Goal: Transaction & Acquisition: Purchase product/service

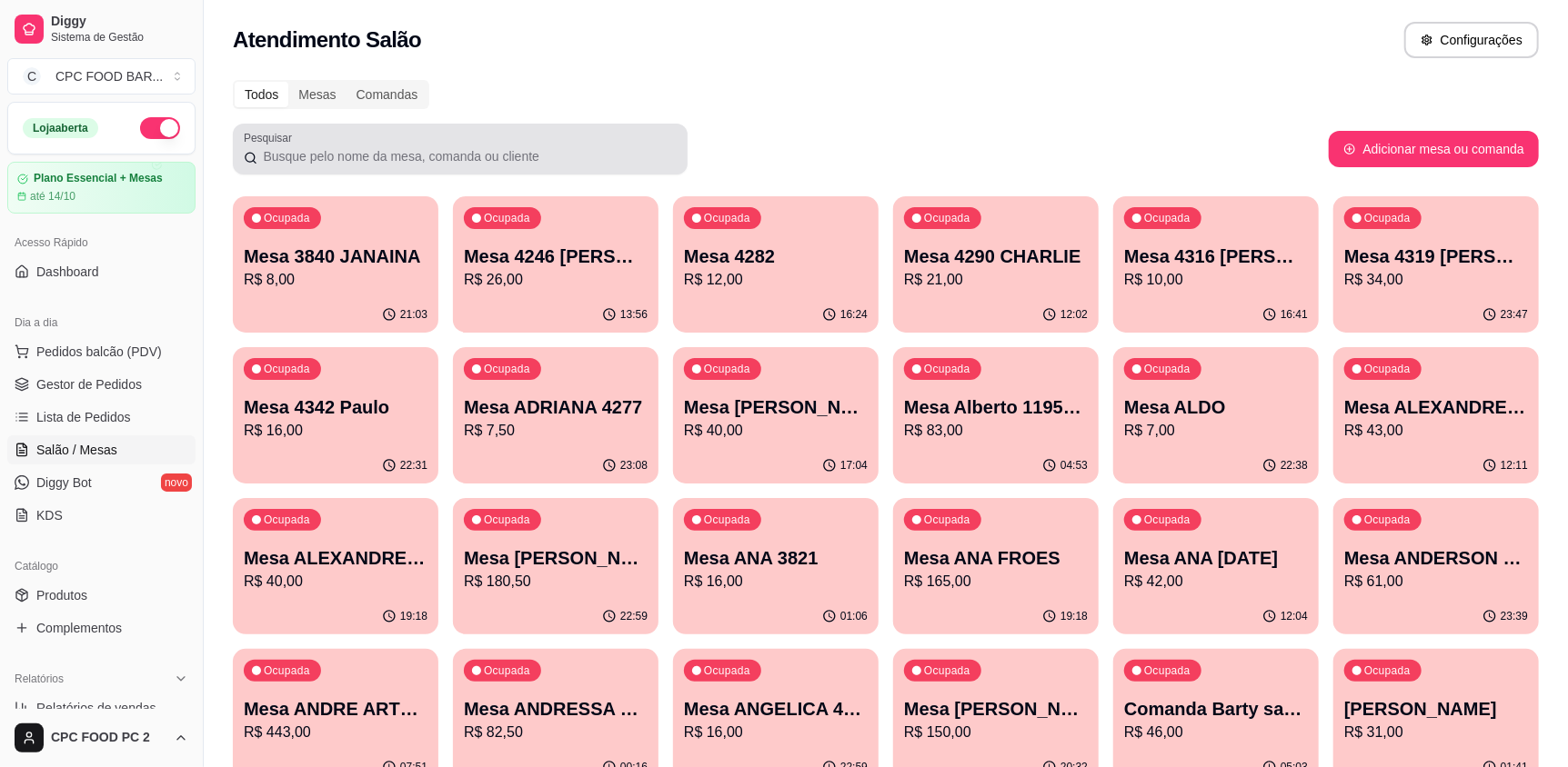
click at [565, 132] on div at bounding box center [460, 149] width 433 height 36
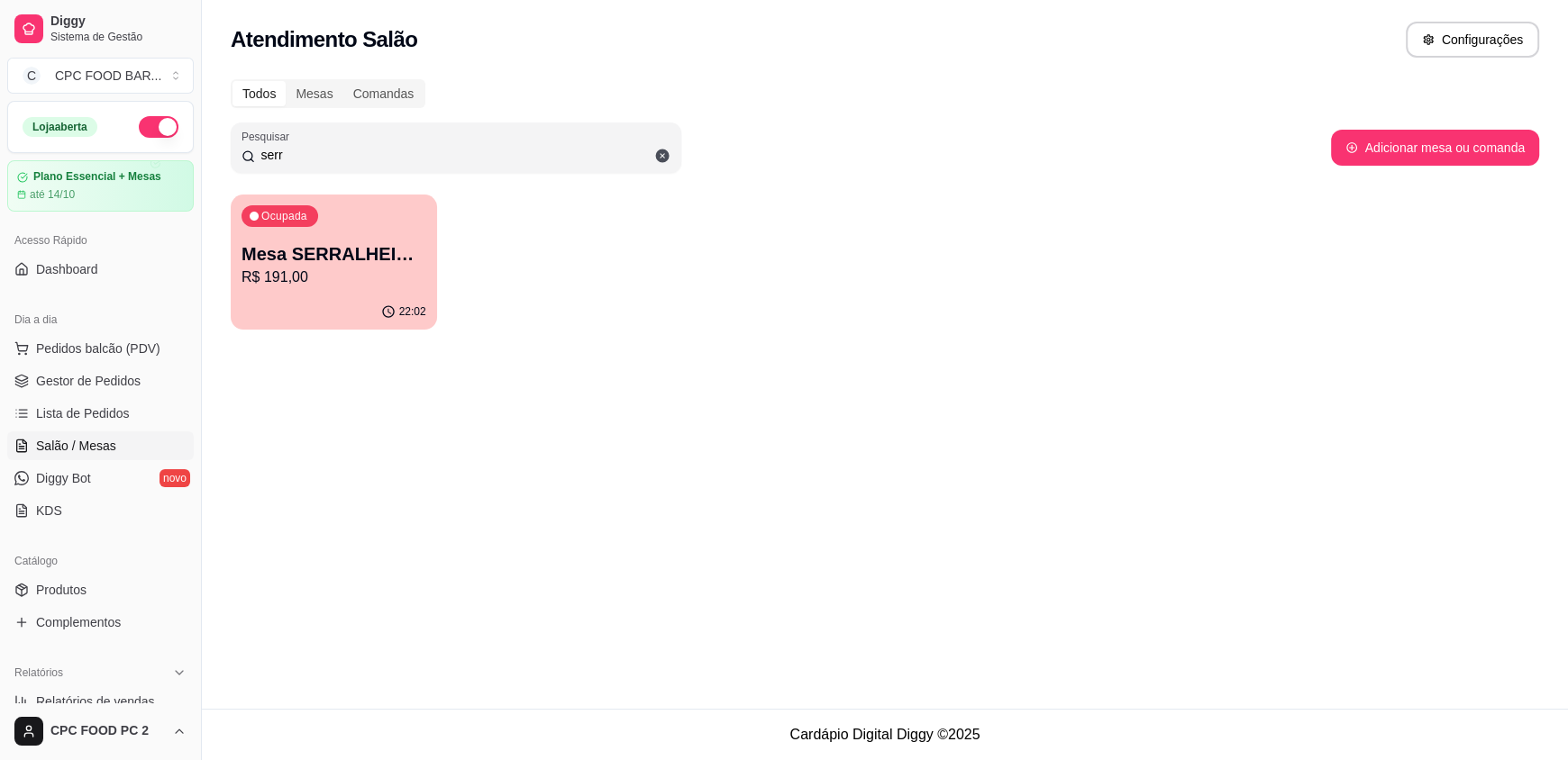
type input "serr"
click at [392, 264] on p "Mesa SERRALHEIRO CLUBE" at bounding box center [333, 254] width 179 height 25
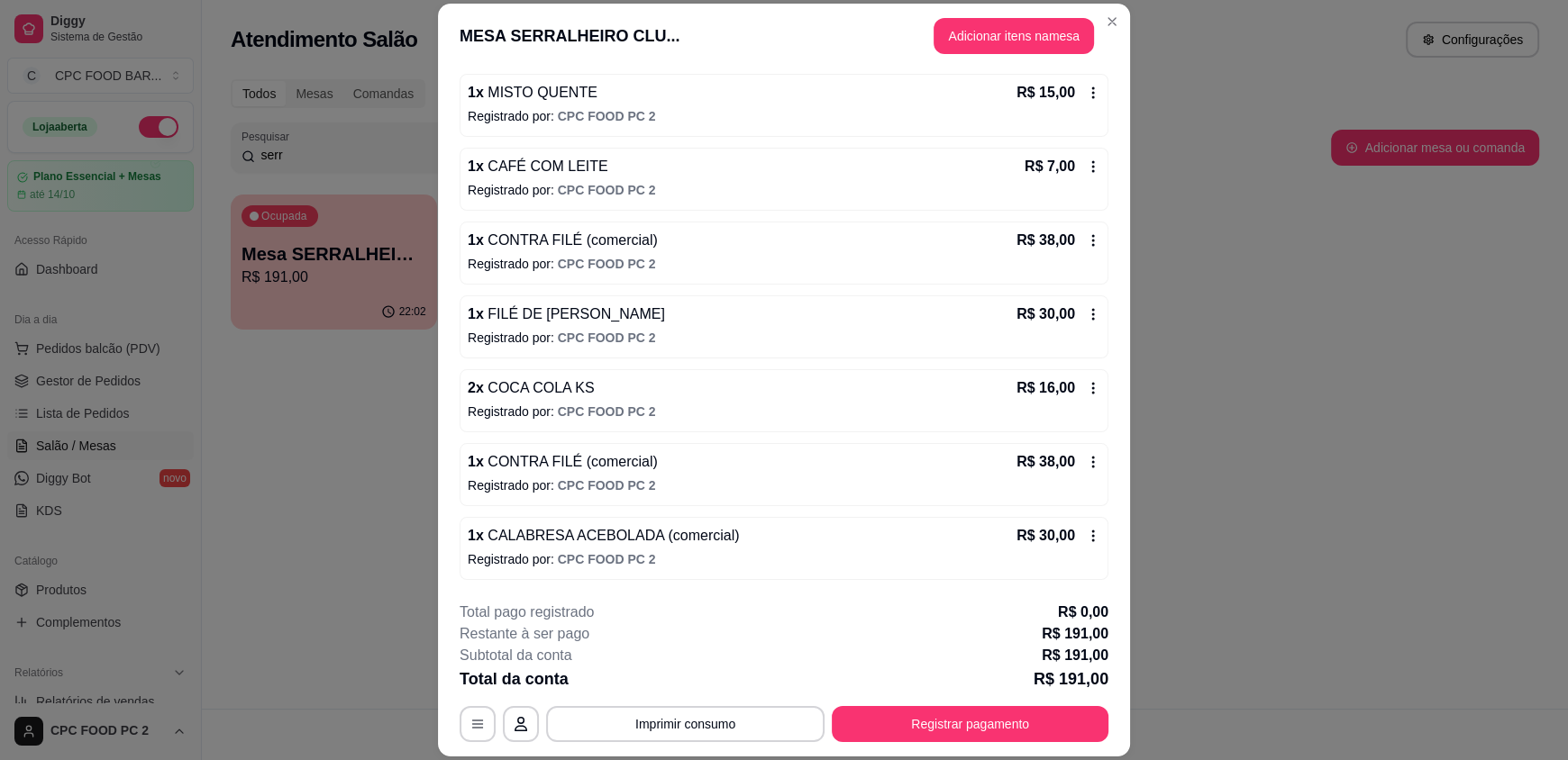
scroll to position [180, 0]
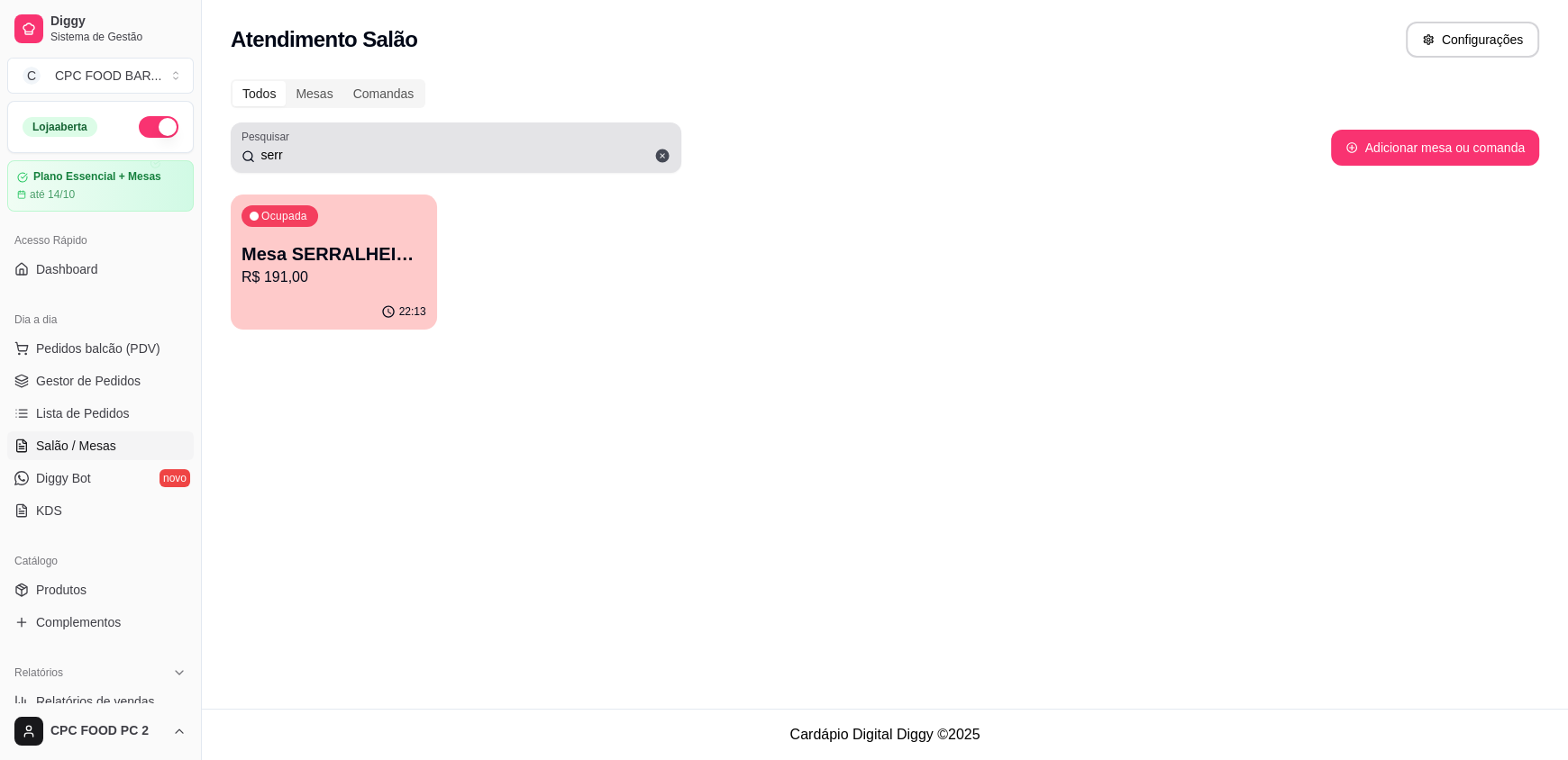
click at [657, 151] on icon at bounding box center [663, 157] width 13 height 13
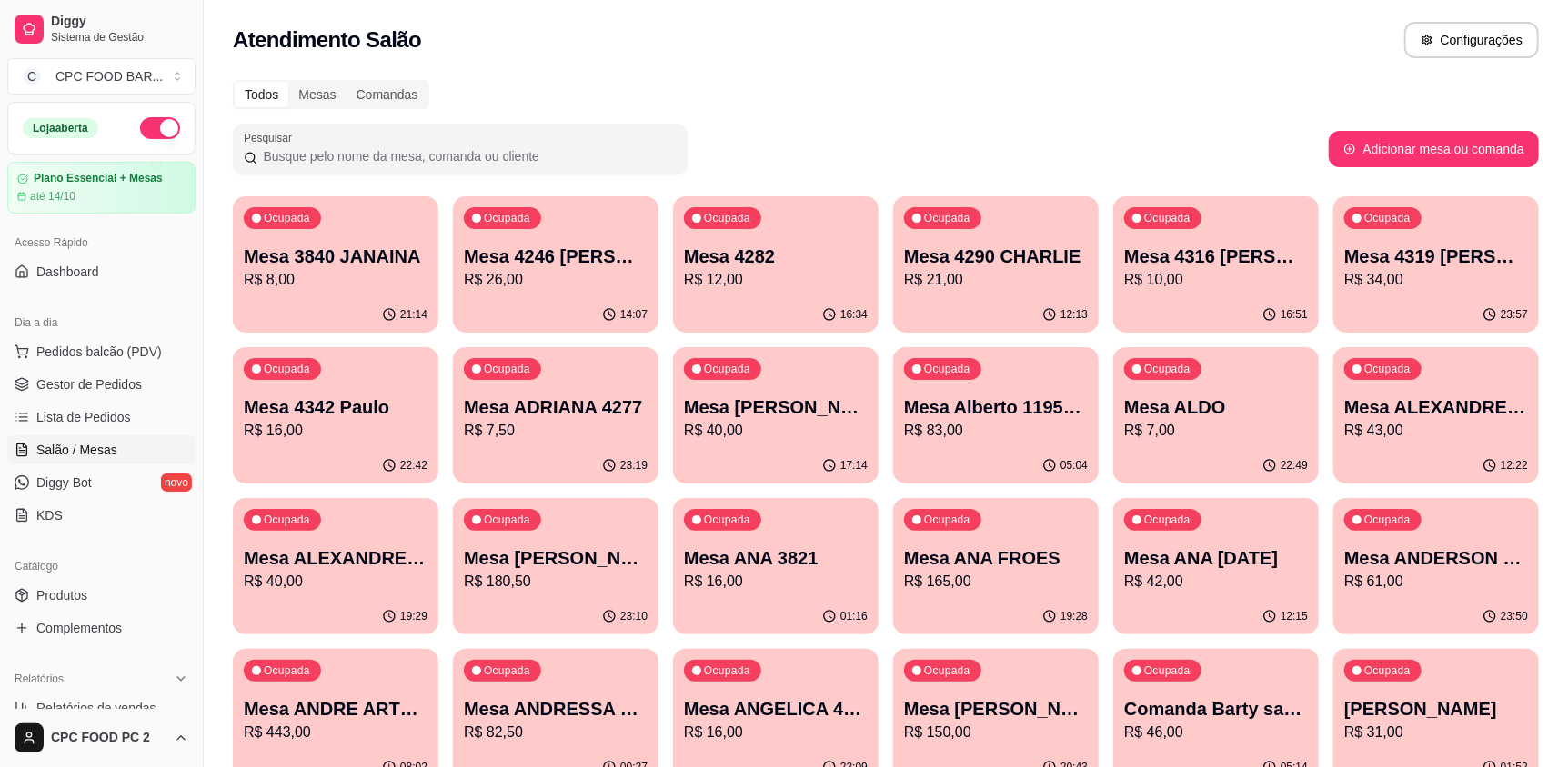
click at [663, 150] on input "Pesquisar" at bounding box center [467, 156] width 420 height 18
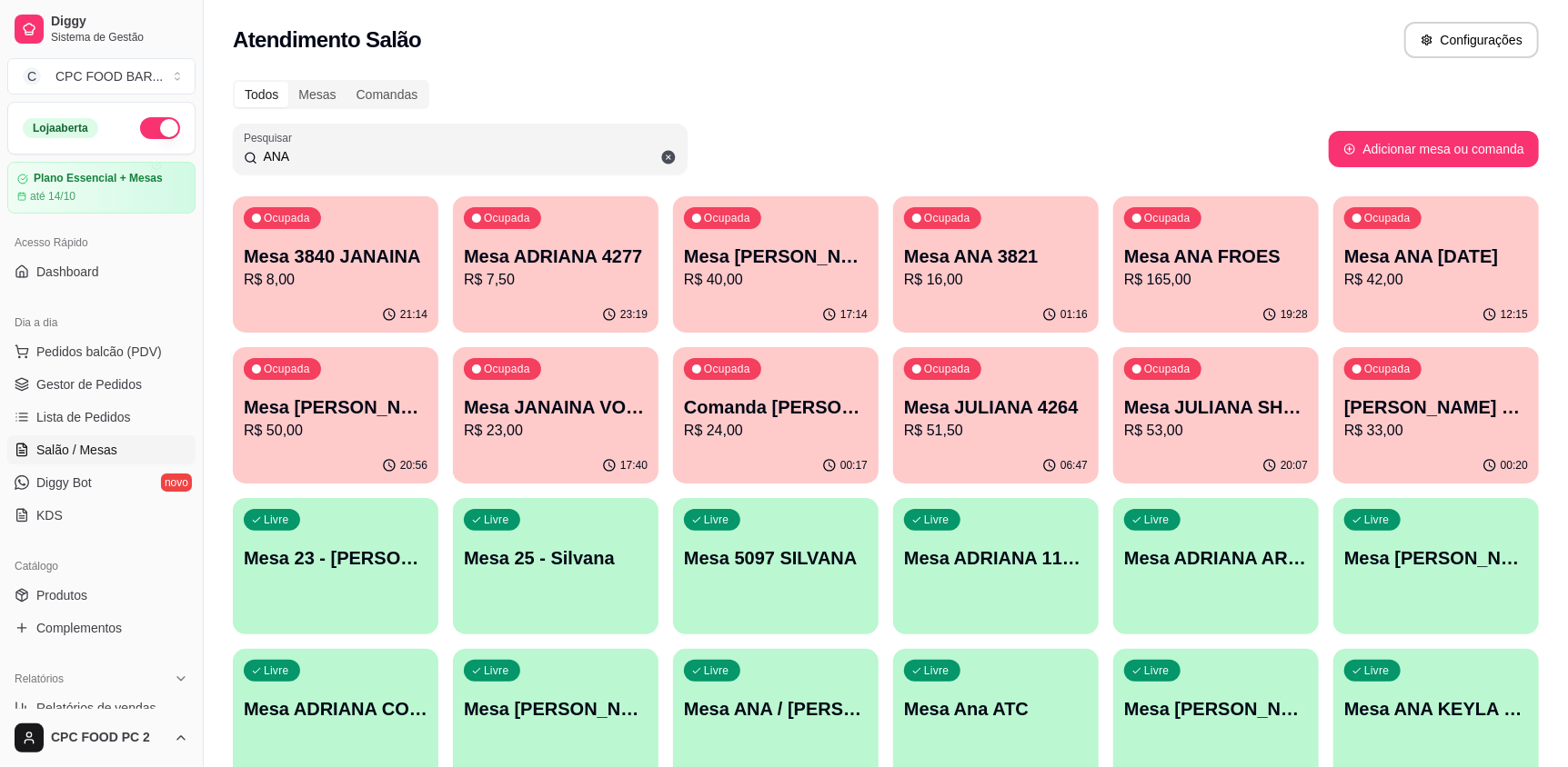
type input "ANA"
click at [1183, 264] on p "Mesa ANA FROES" at bounding box center [1216, 256] width 184 height 26
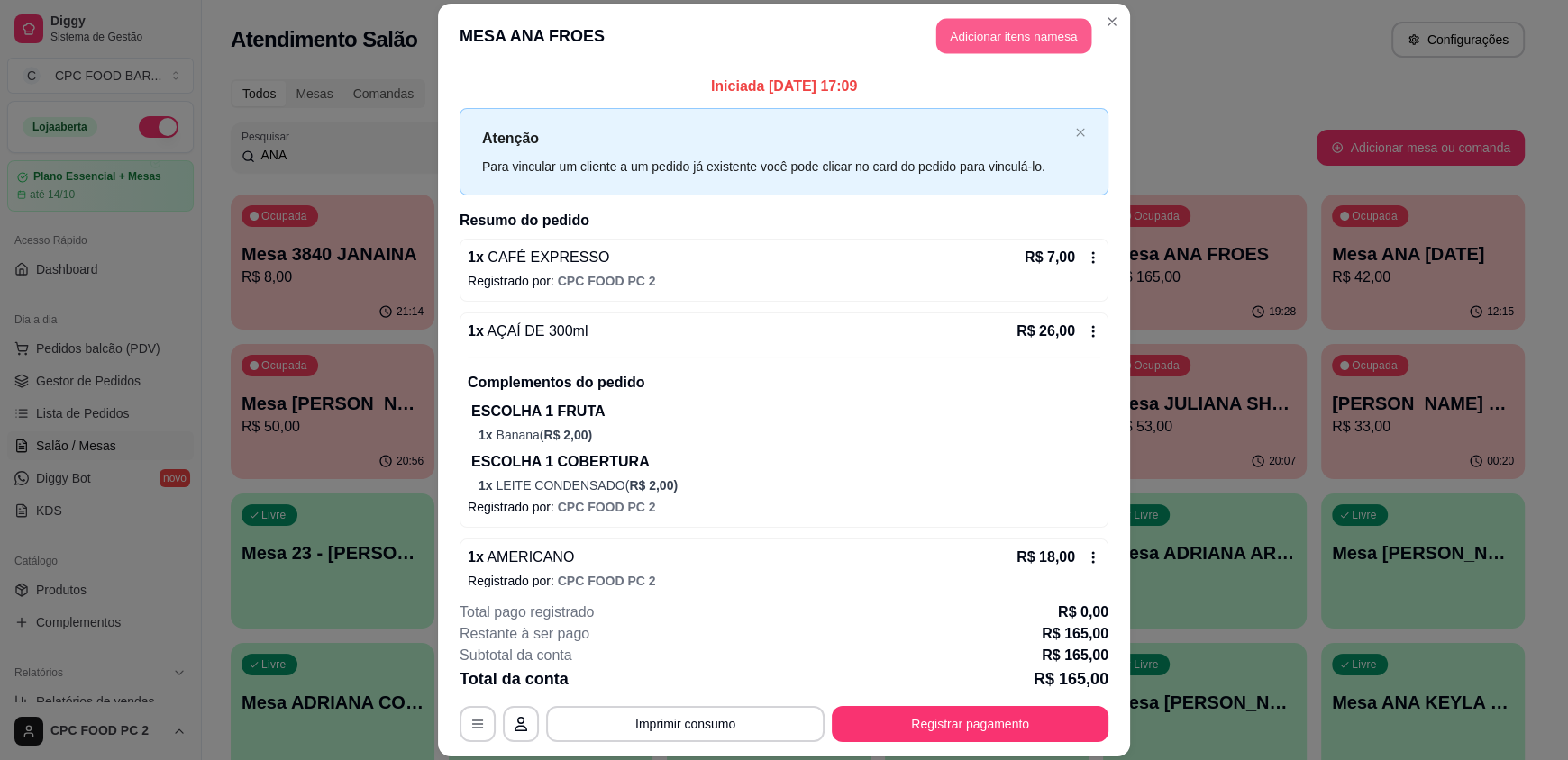
click at [972, 35] on button "Adicionar itens na mesa" at bounding box center [1013, 36] width 155 height 35
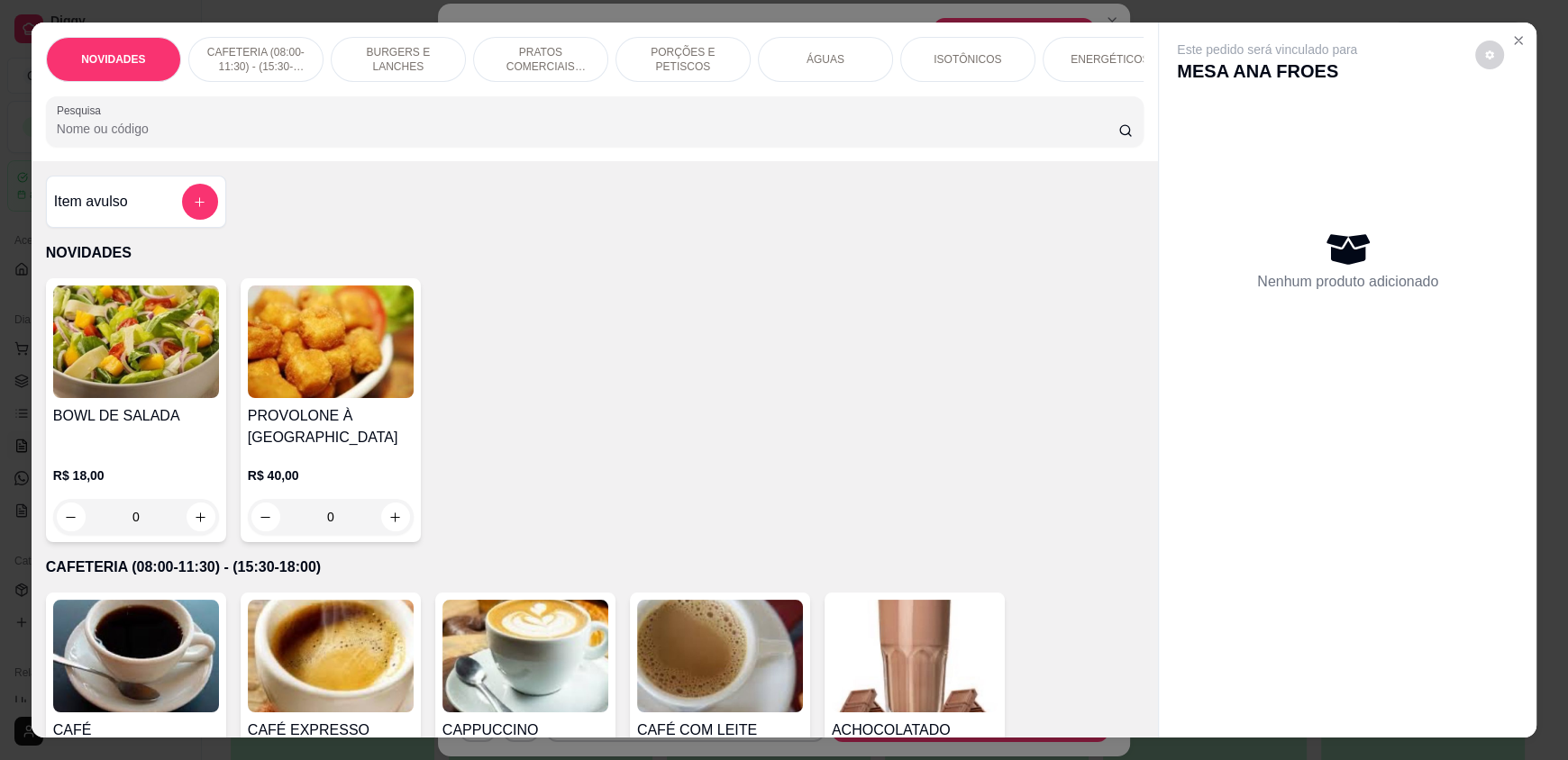
click at [316, 177] on div "Item avulso NOVIDADES BOWL DE SALADA R$ 18,00 0 PROVOLONE À [GEOGRAPHIC_DATA] R…" at bounding box center [594, 449] width 1127 height 576
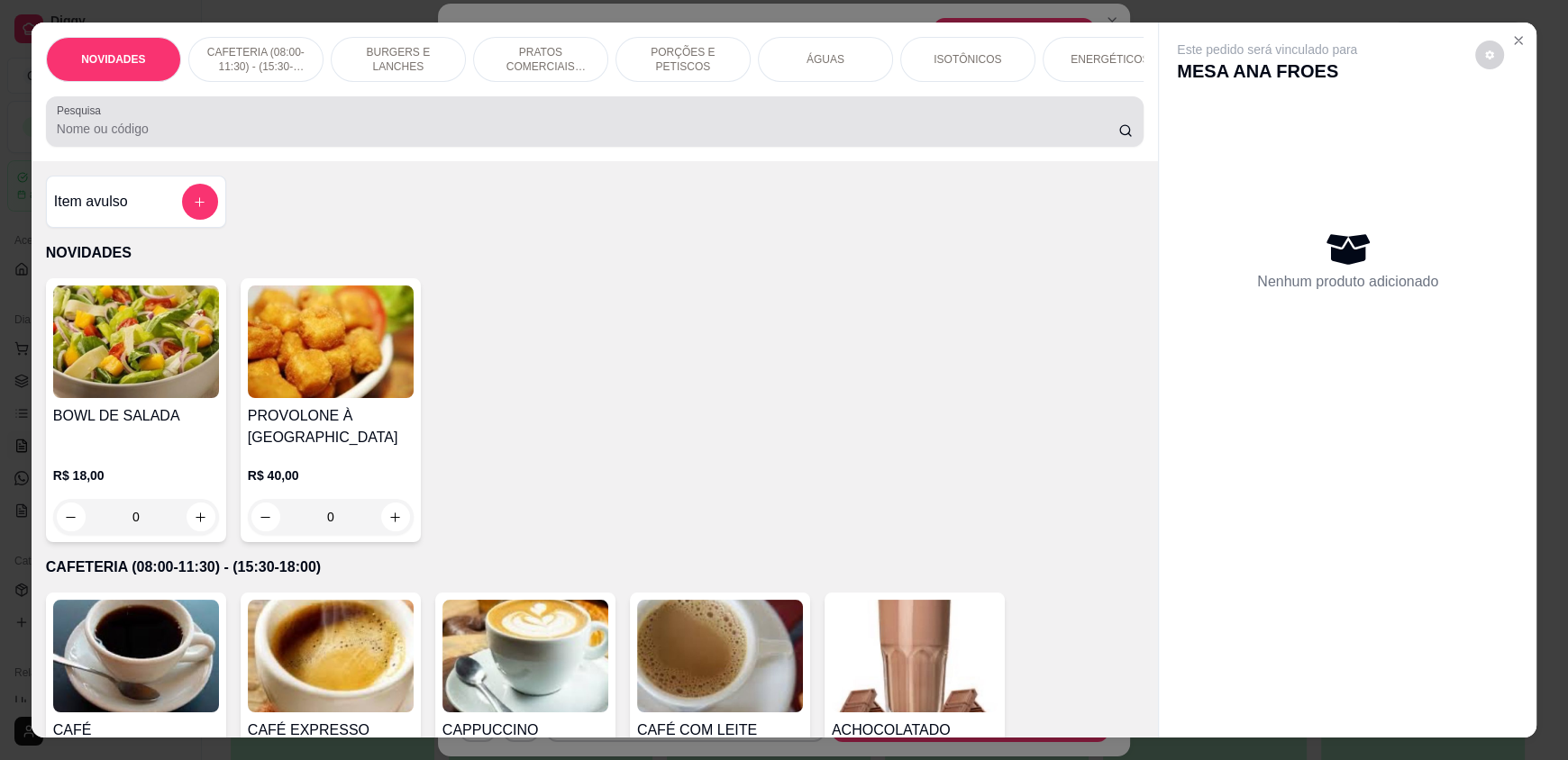
click at [169, 124] on div at bounding box center [594, 121] width 1075 height 36
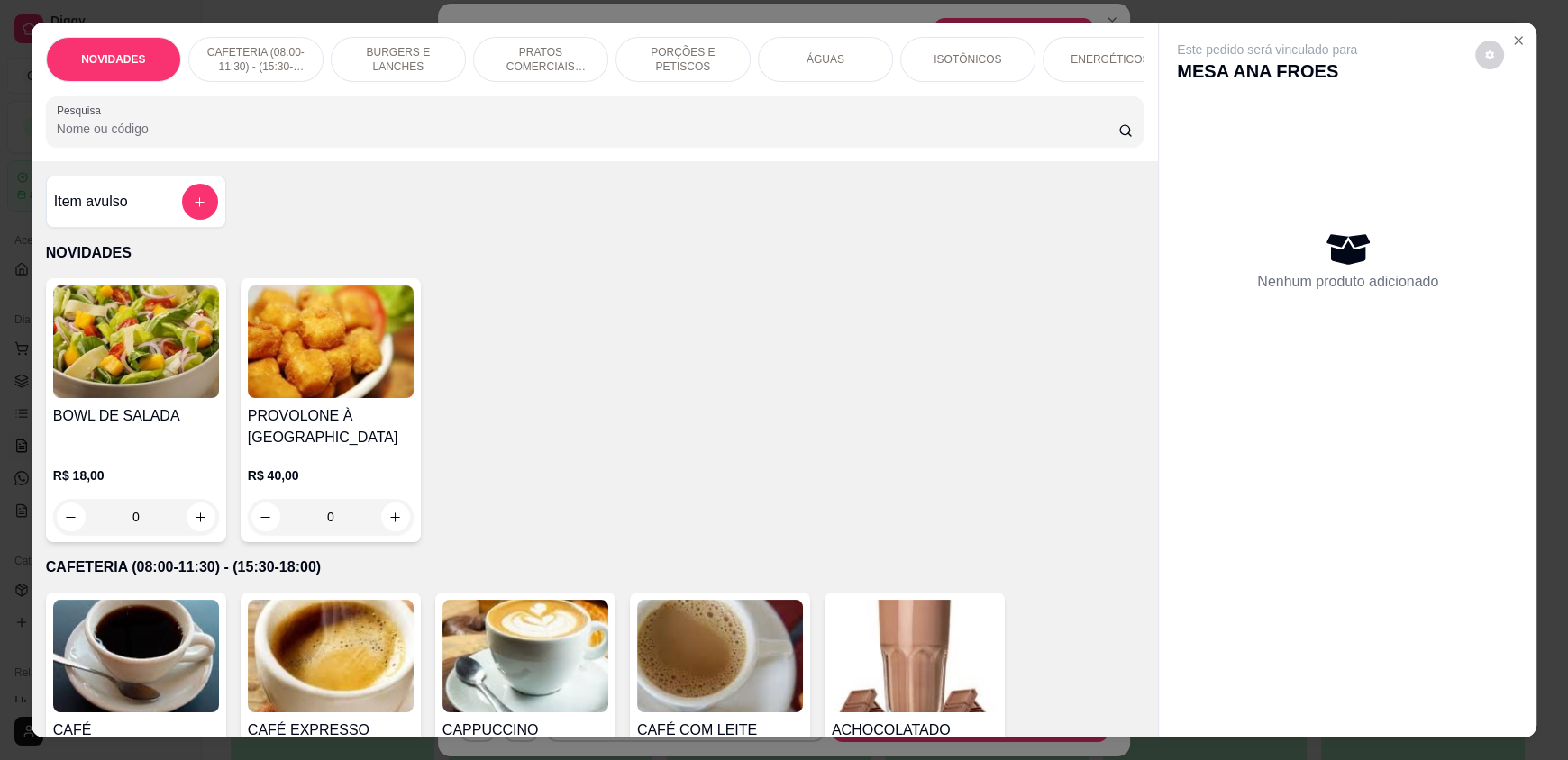
type input "O"
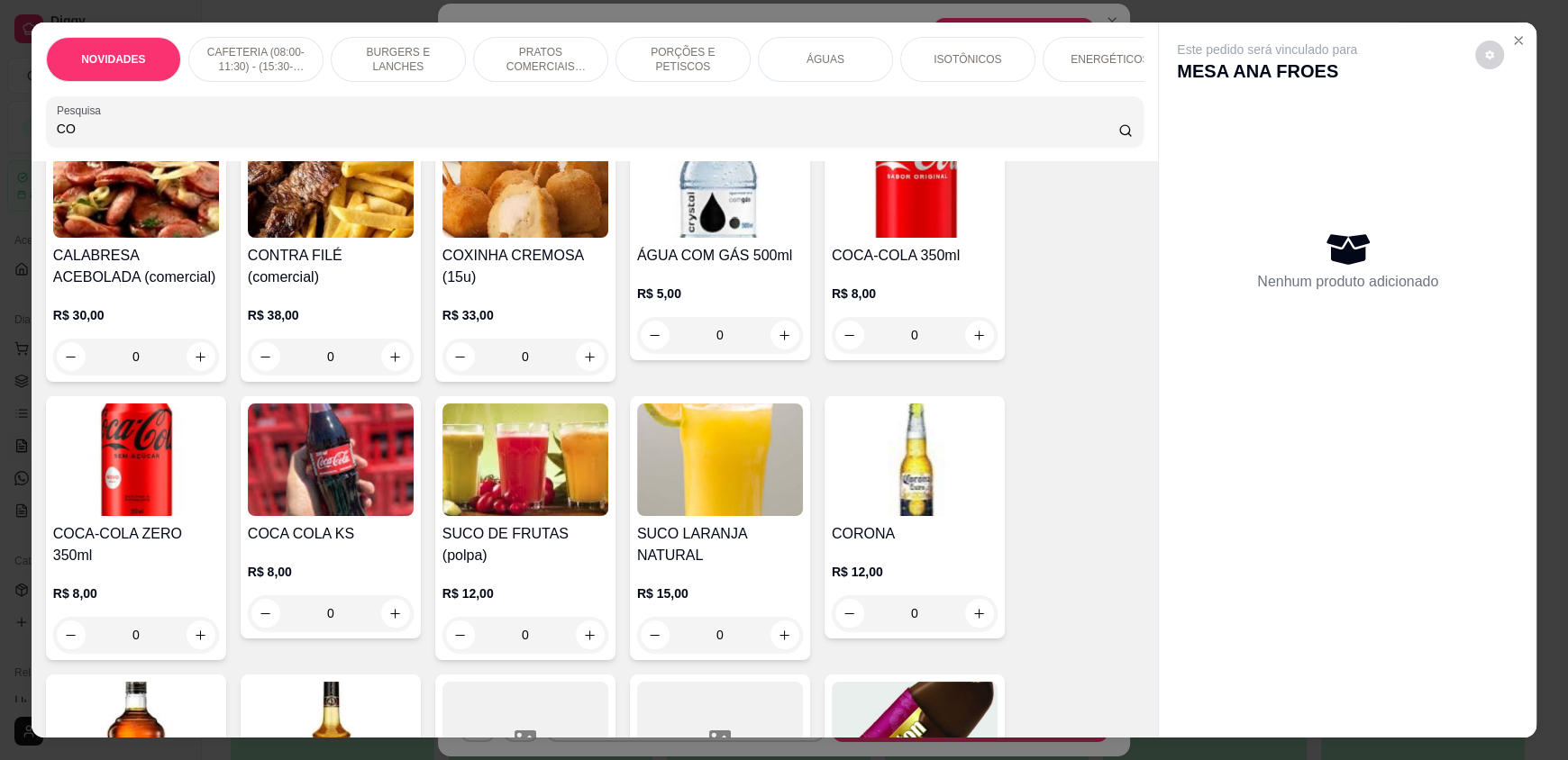
scroll to position [450, 0]
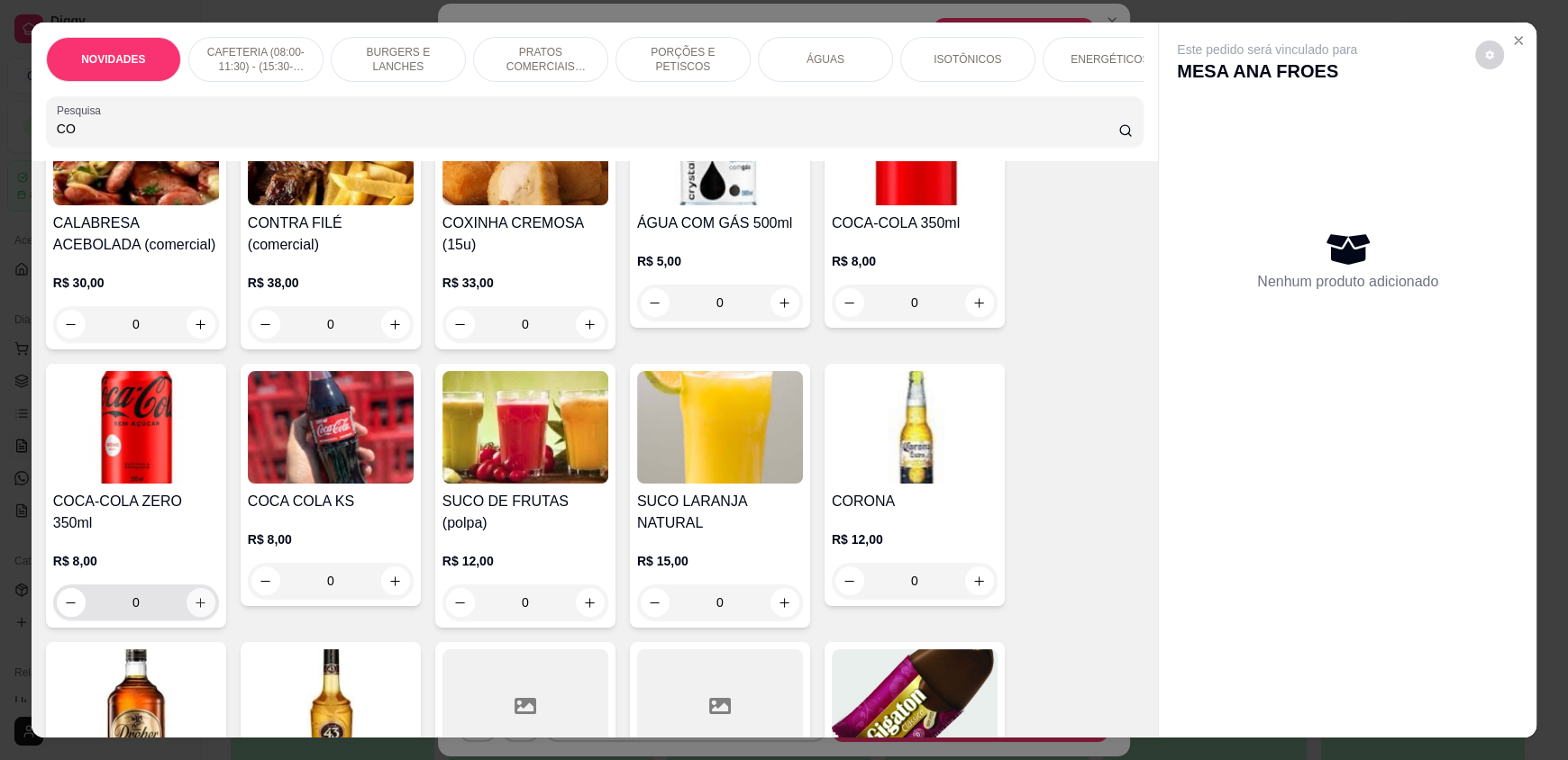
type input "CO"
click at [194, 596] on icon "increase-product-quantity" at bounding box center [200, 602] width 13 height 13
type input "1"
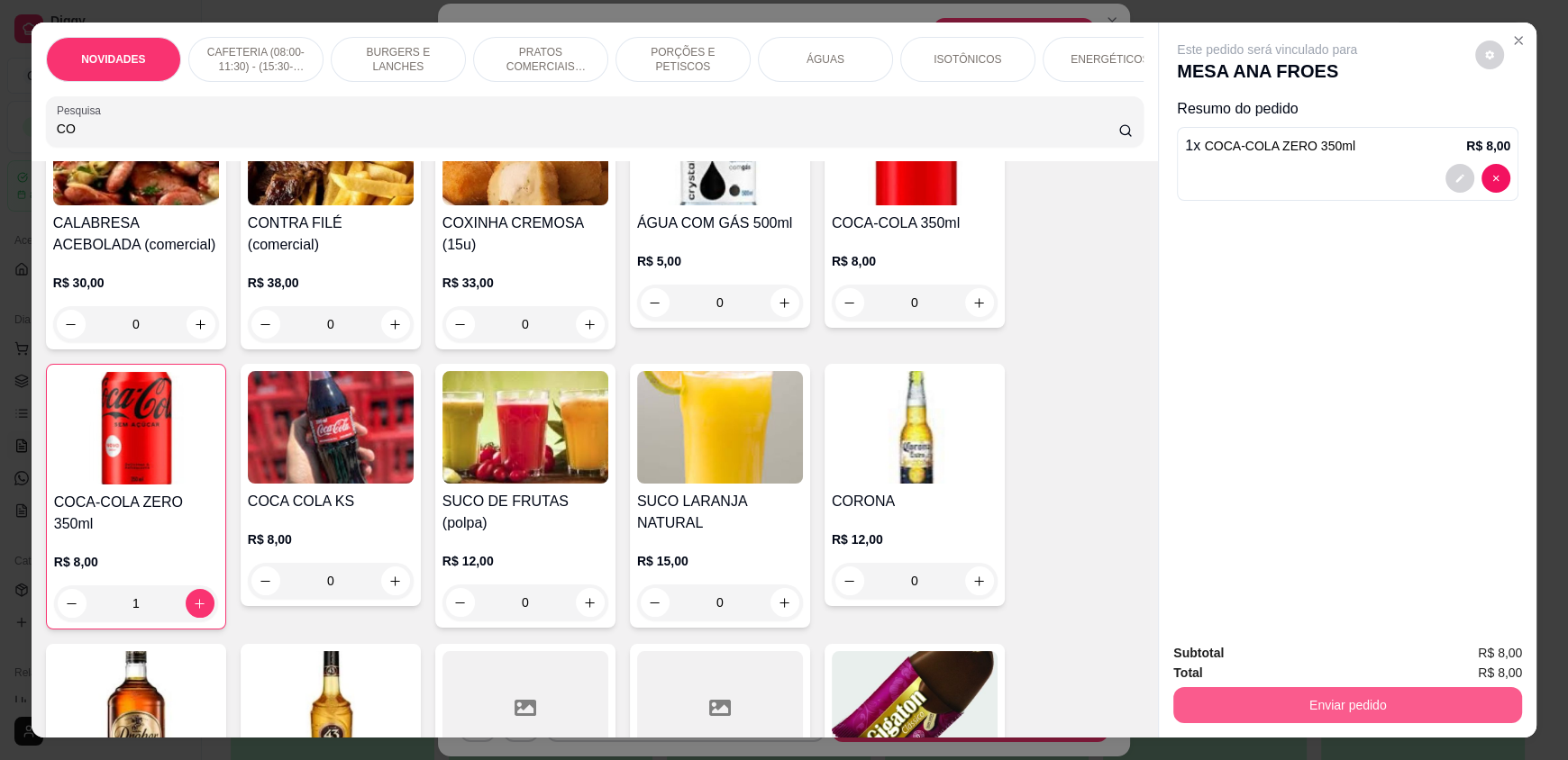
click at [1219, 695] on button "Enviar pedido" at bounding box center [1347, 705] width 348 height 36
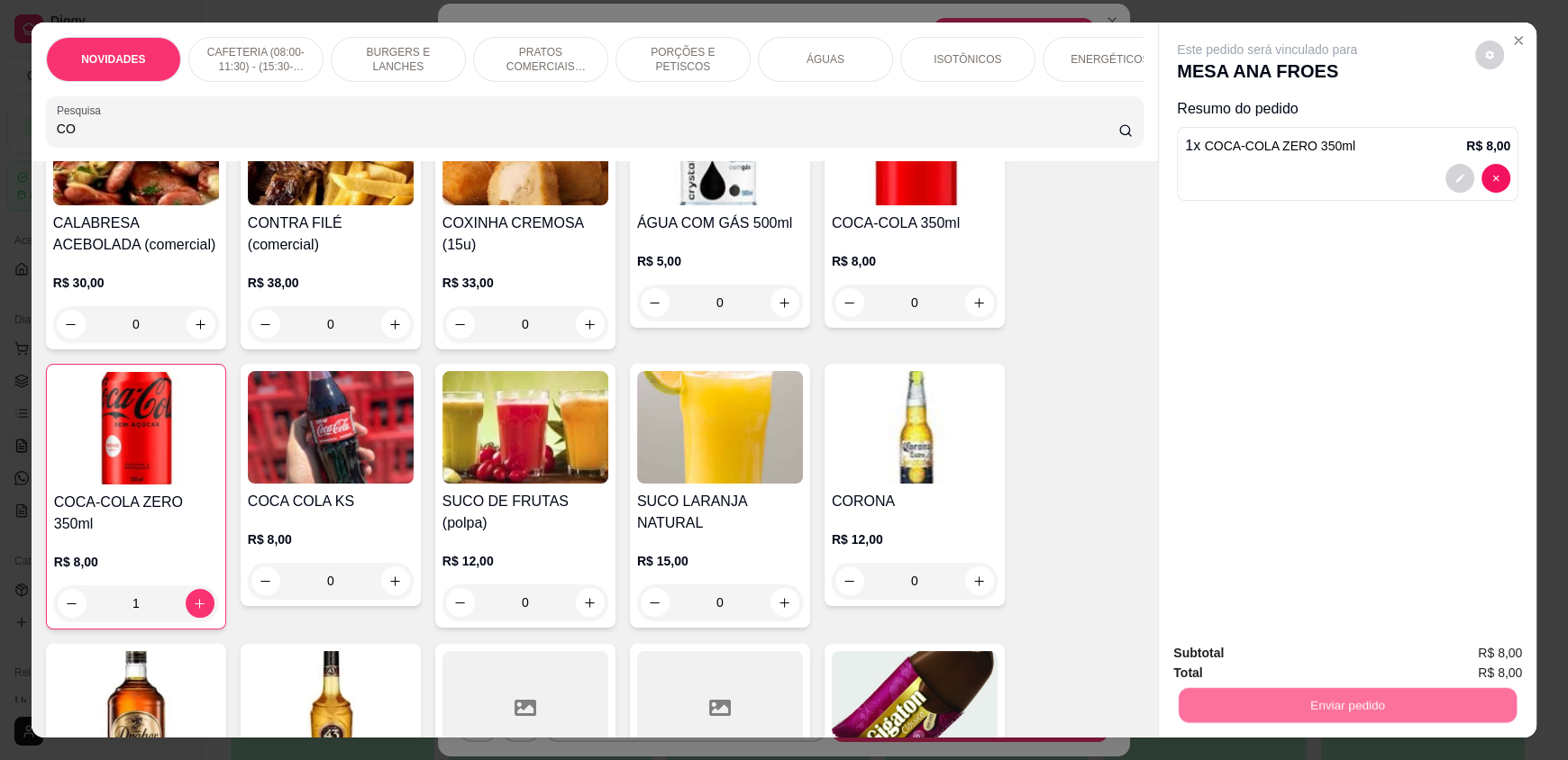
click at [1204, 661] on button "Não registrar e enviar pedido" at bounding box center [1287, 661] width 187 height 34
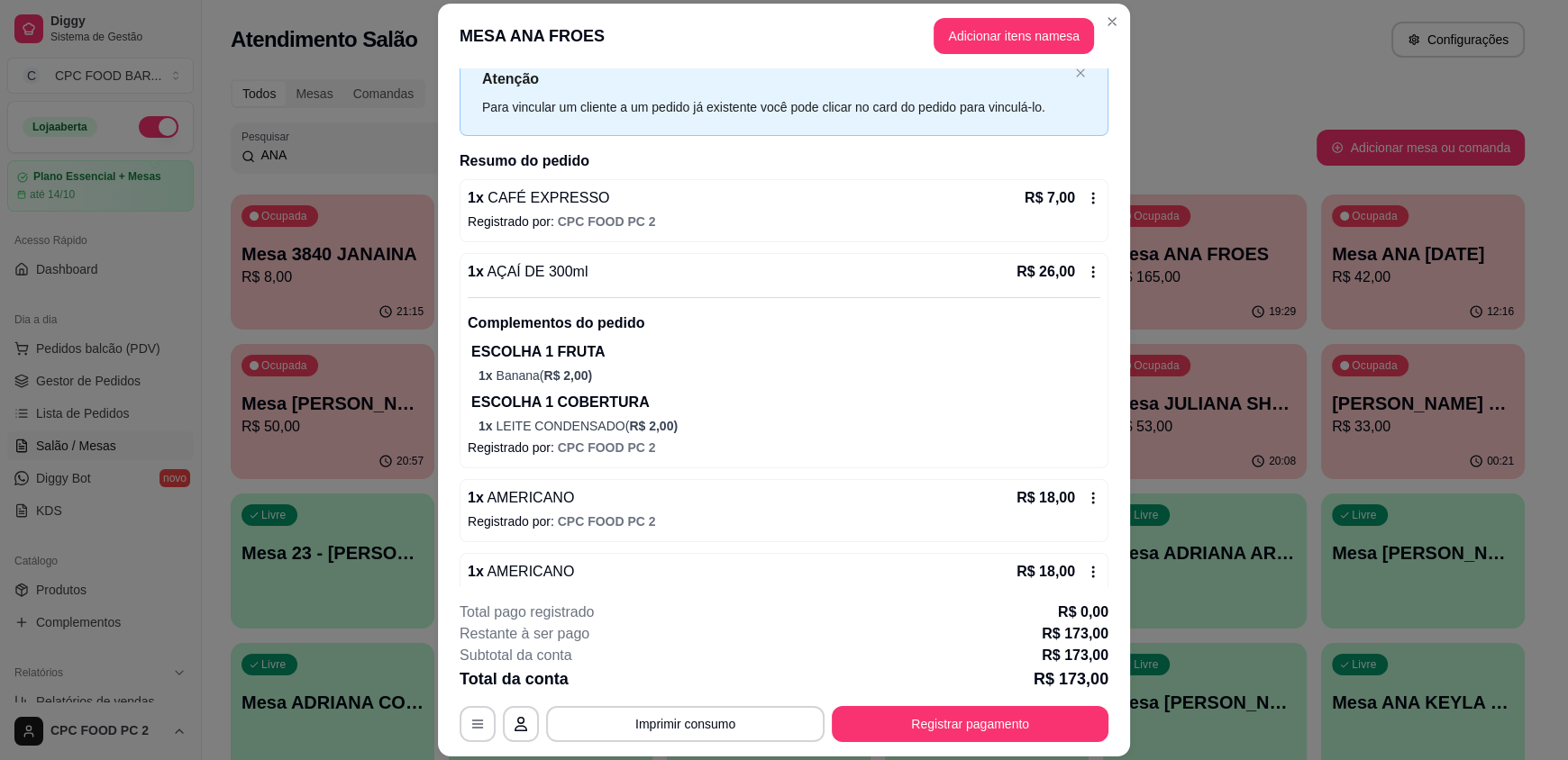
scroll to position [89, 0]
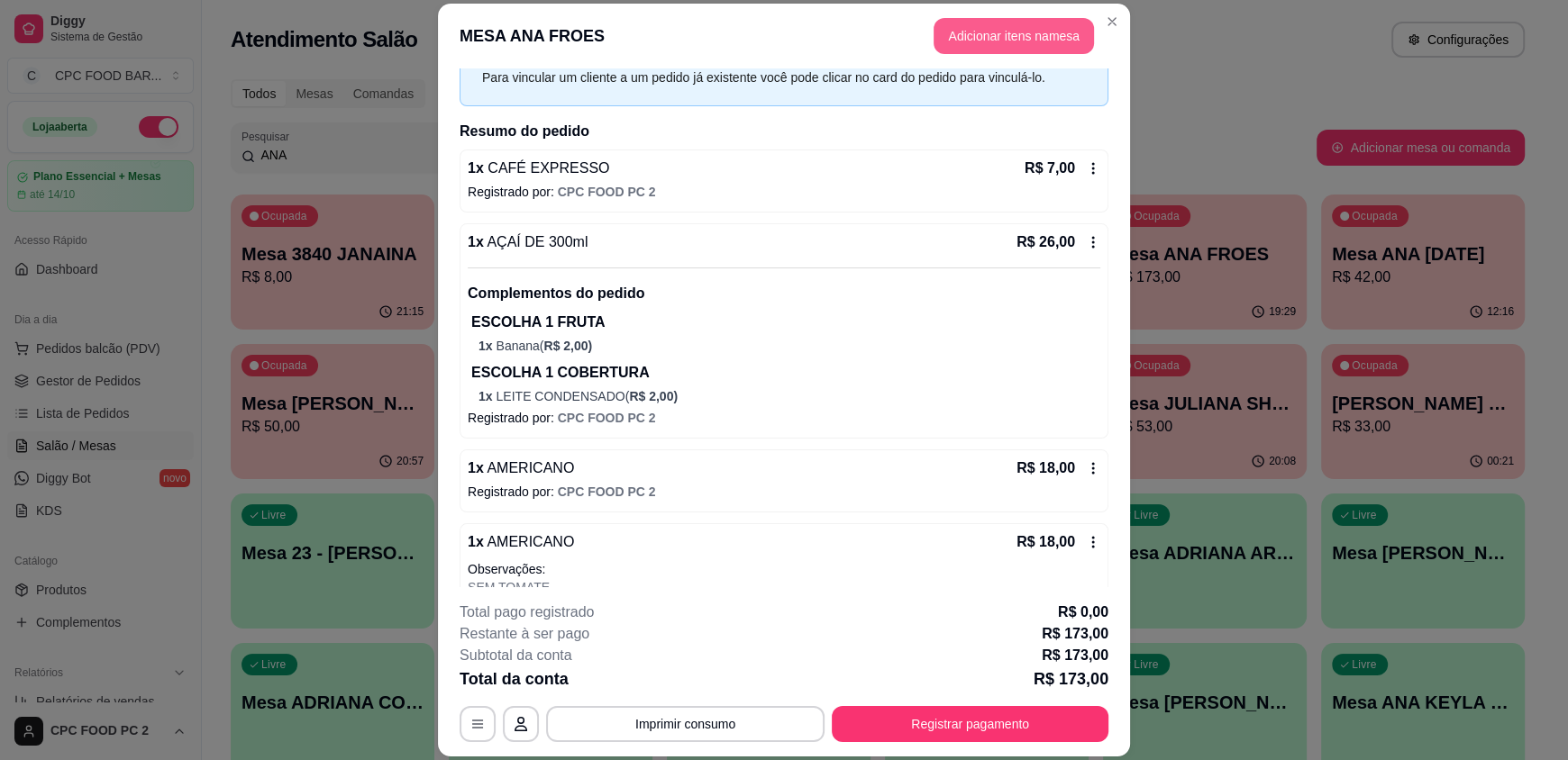
click at [974, 49] on button "Adicionar itens na mesa" at bounding box center [1013, 36] width 160 height 36
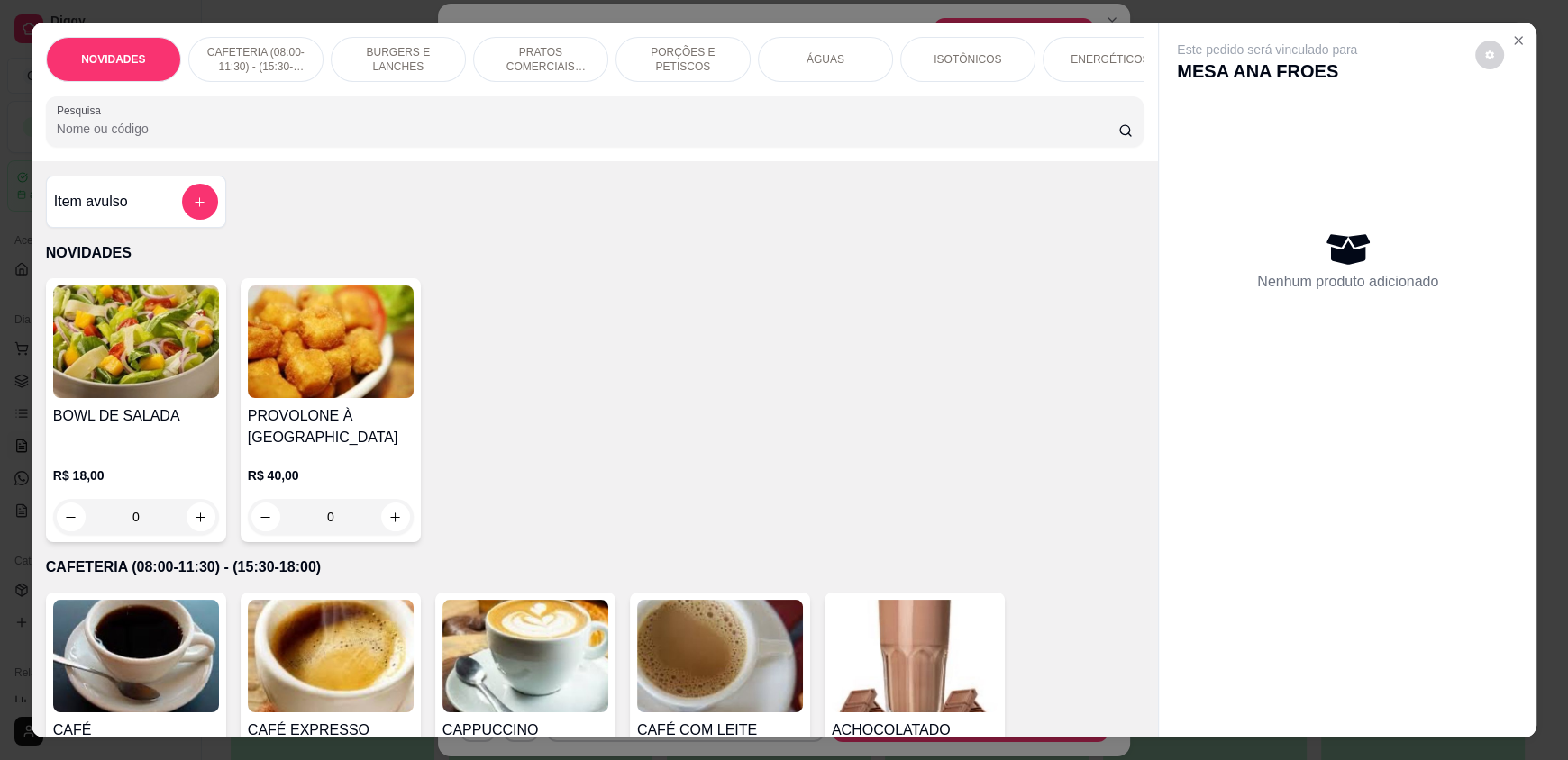
click at [775, 109] on div "NOVIDADES CAFETERIA (08:00-11:30) - (15:30-18:00) BURGERS E LANCHES PRATOS COME…" at bounding box center [594, 92] width 1127 height 139
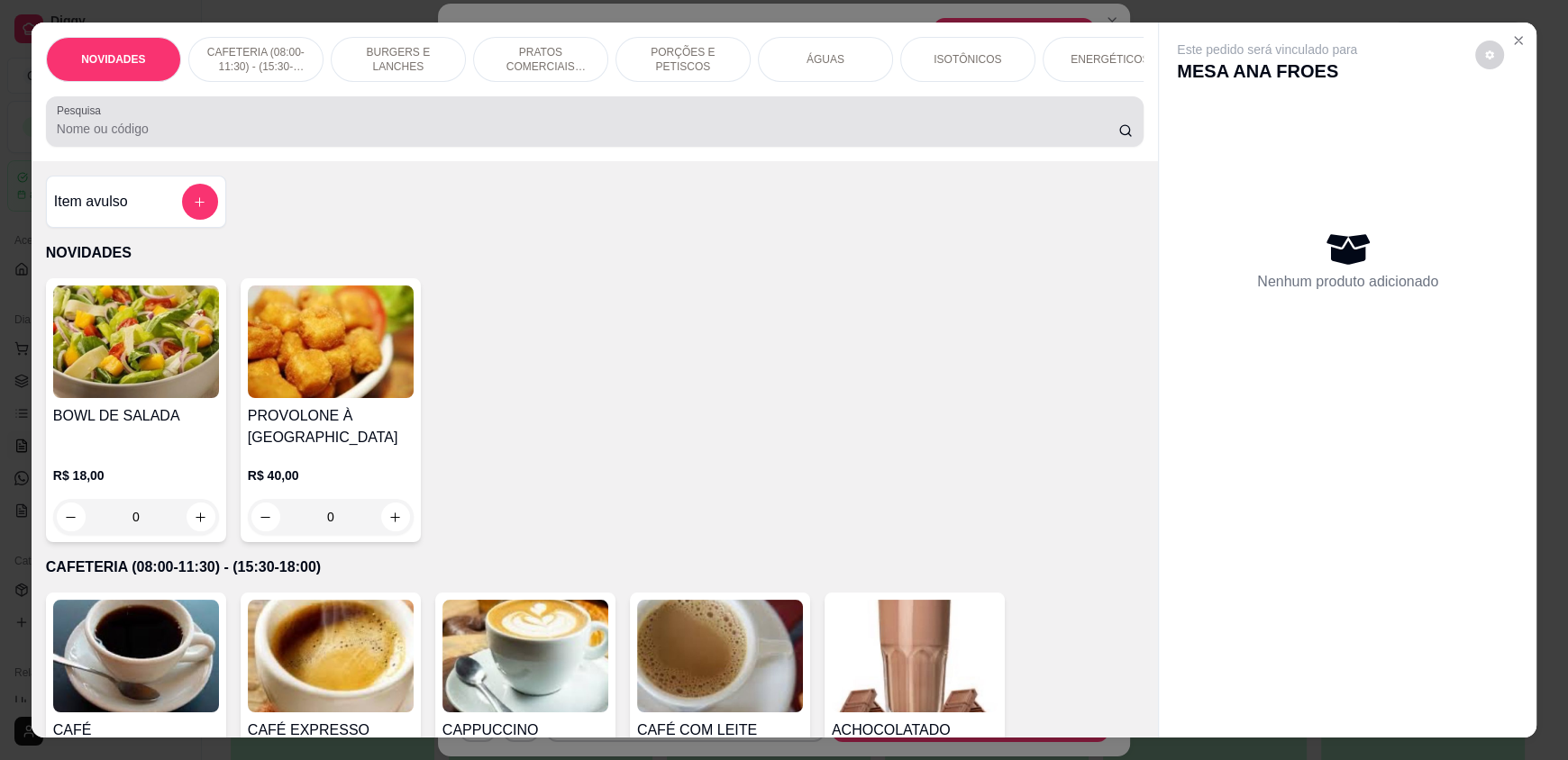
click at [684, 129] on div at bounding box center [594, 121] width 1075 height 36
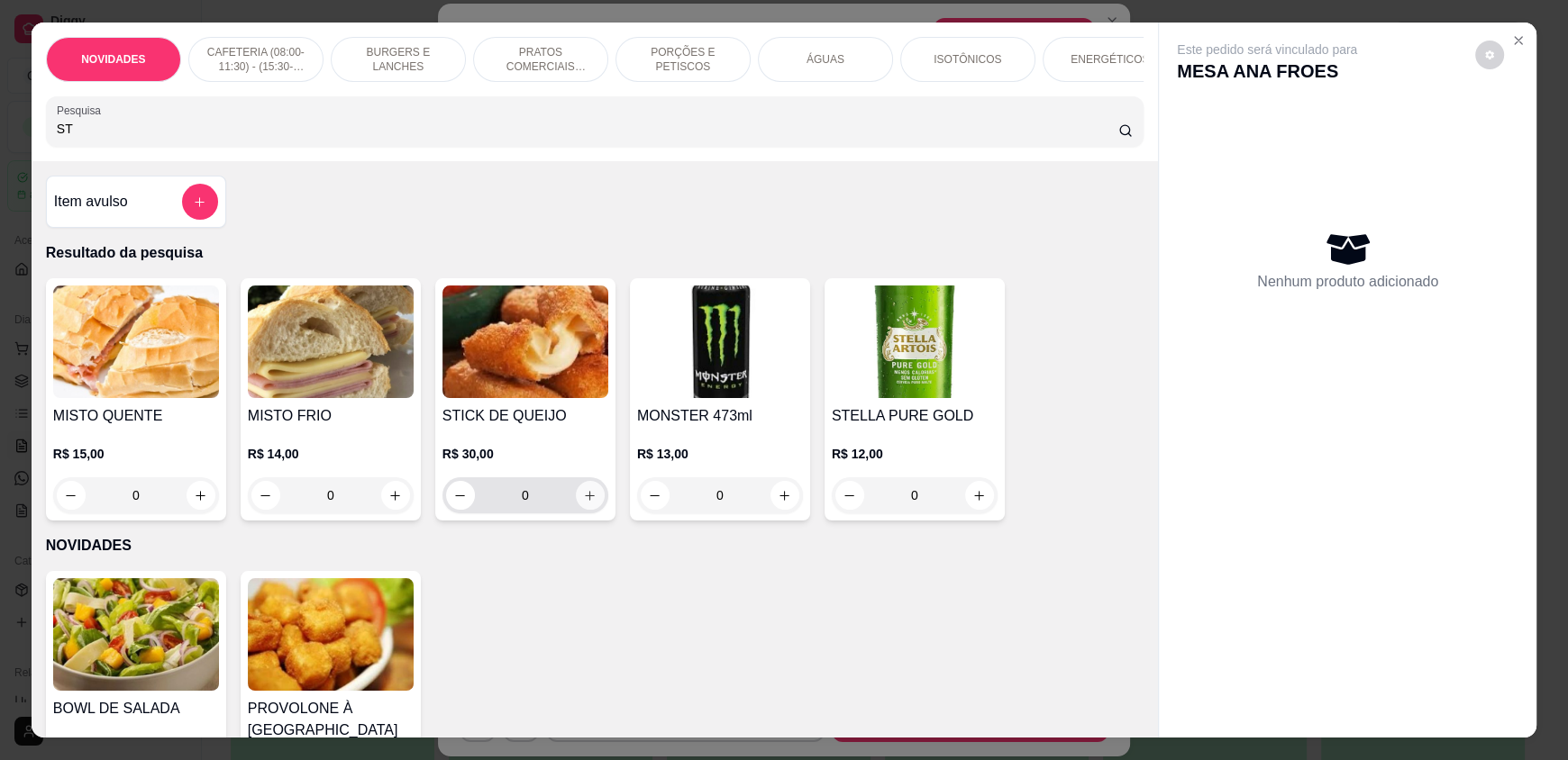
type input "ST"
click at [583, 503] on icon "increase-product-quantity" at bounding box center [589, 495] width 13 height 13
type input "1"
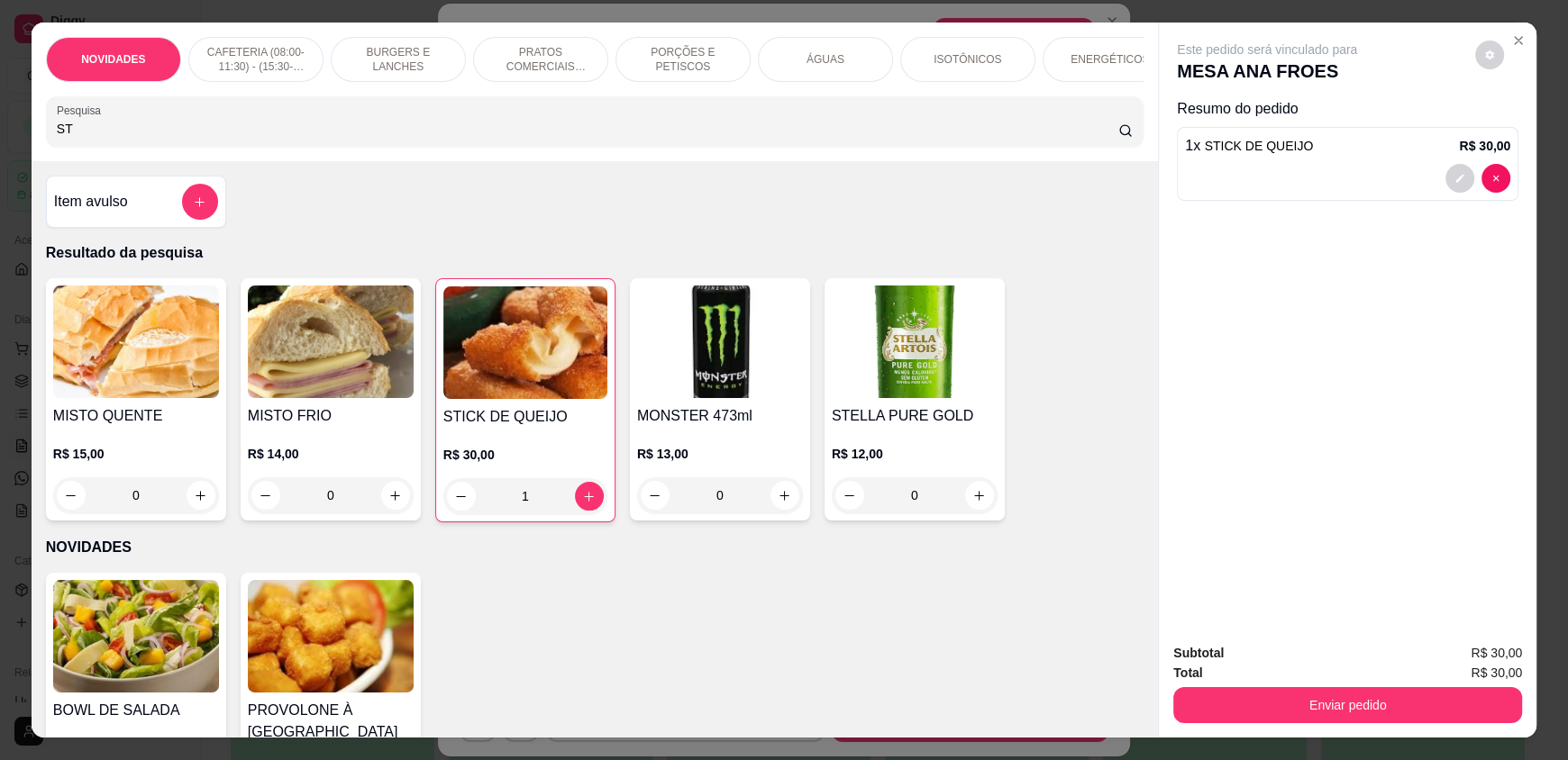
click at [1278, 723] on div "Subtotal R$ 30,00 Total R$ 30,00 Enviar pedido" at bounding box center [1348, 683] width 378 height 109
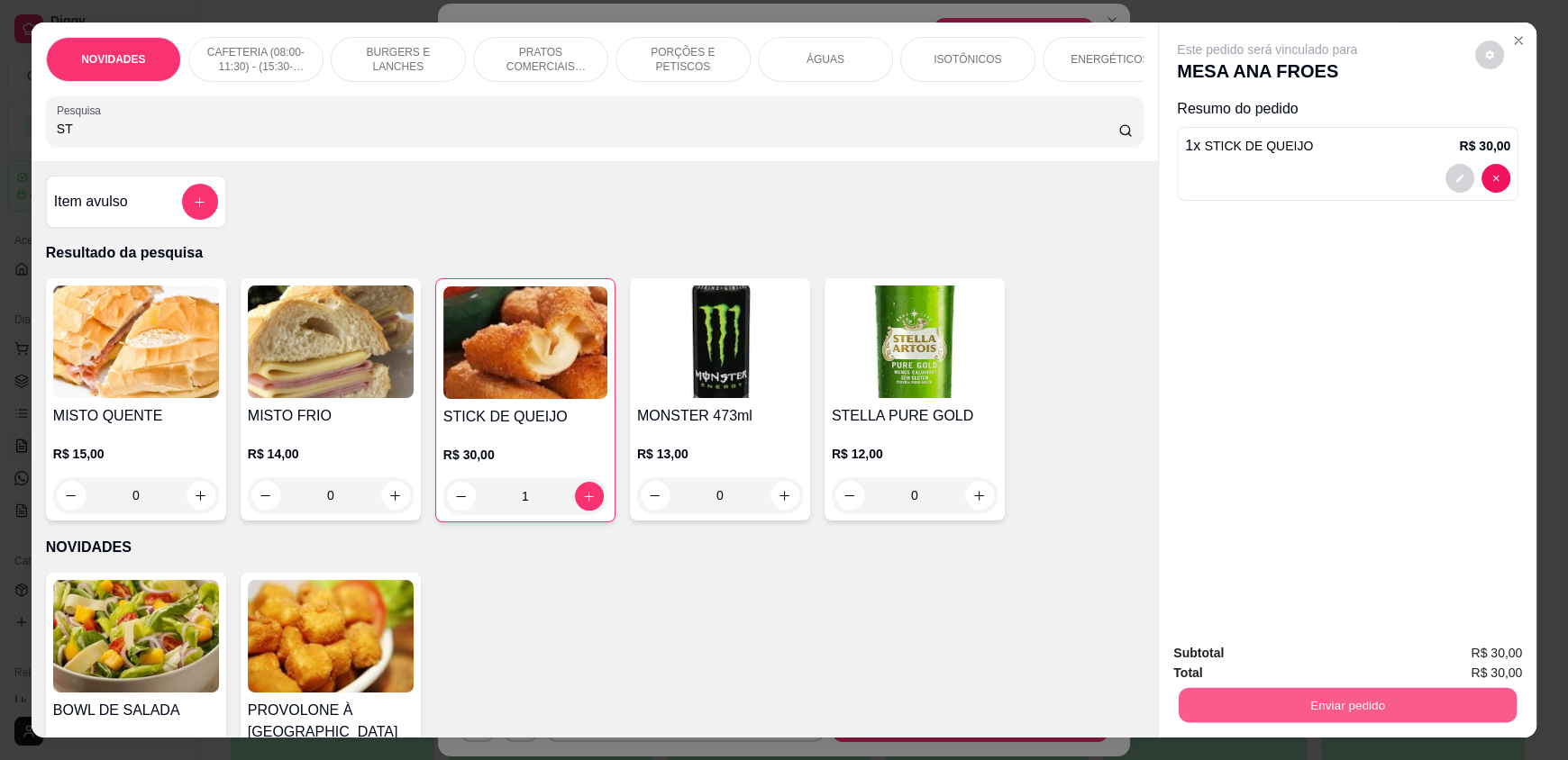
click at [1218, 700] on button "Enviar pedido" at bounding box center [1348, 704] width 338 height 35
click at [1236, 653] on button "Não registrar e enviar pedido" at bounding box center [1288, 660] width 182 height 33
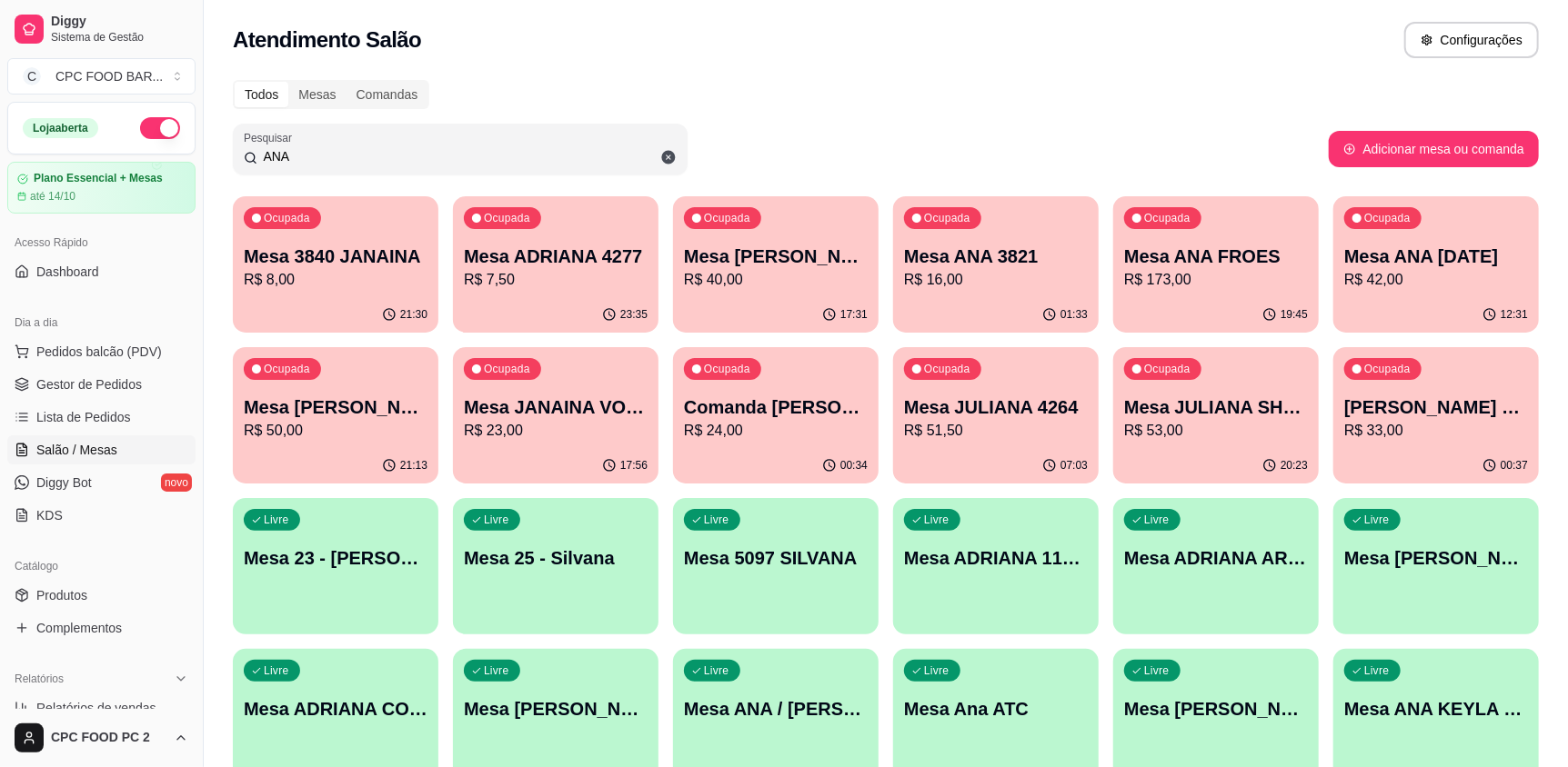
drag, startPoint x: 345, startPoint y: 147, endPoint x: 243, endPoint y: 157, distance: 102.5
click at [247, 160] on div "ANA" at bounding box center [460, 149] width 433 height 36
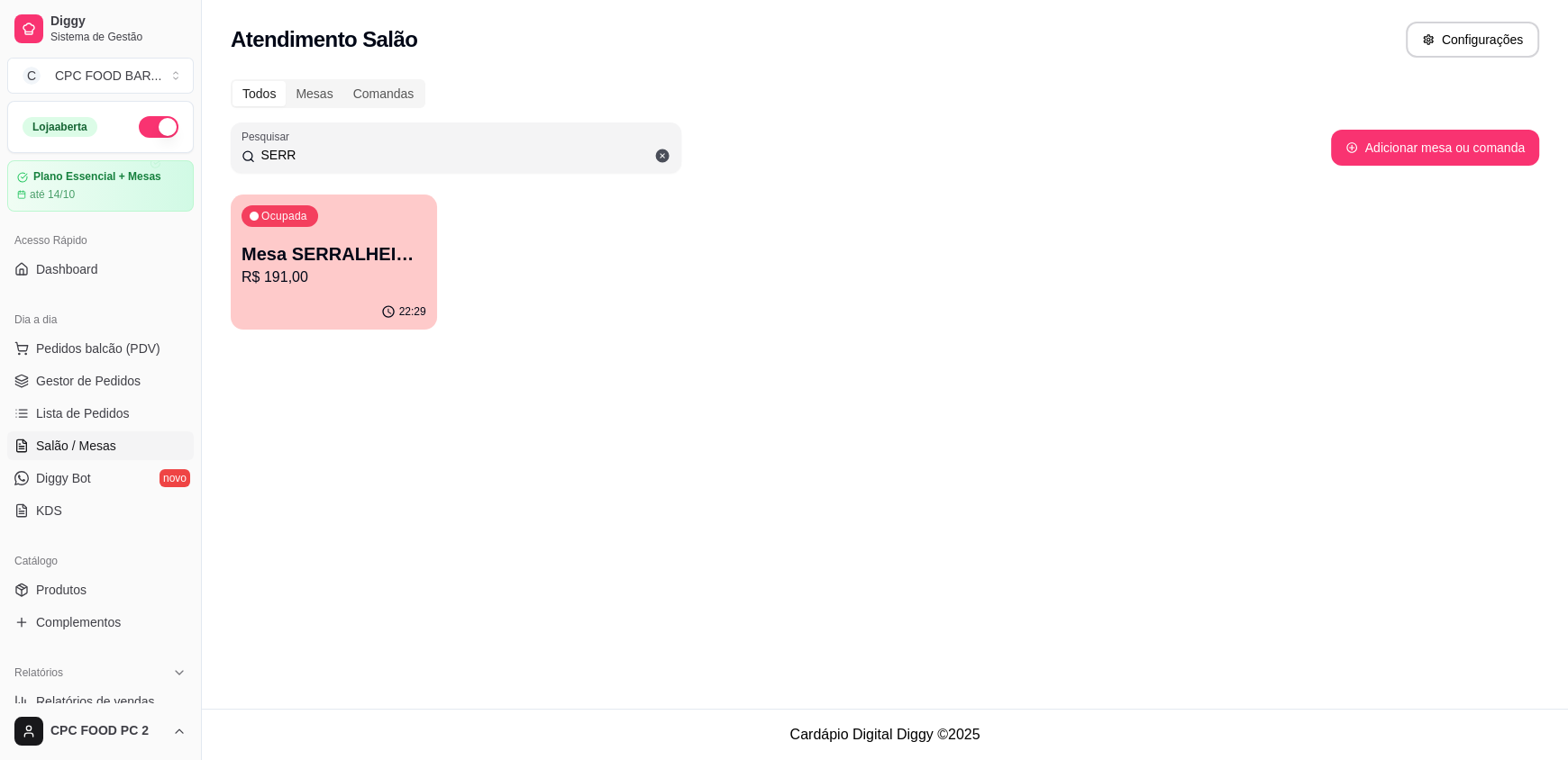
type input "SERR"
click at [395, 261] on p "Mesa SERRALHEIRO CLUBE" at bounding box center [333, 254] width 179 height 25
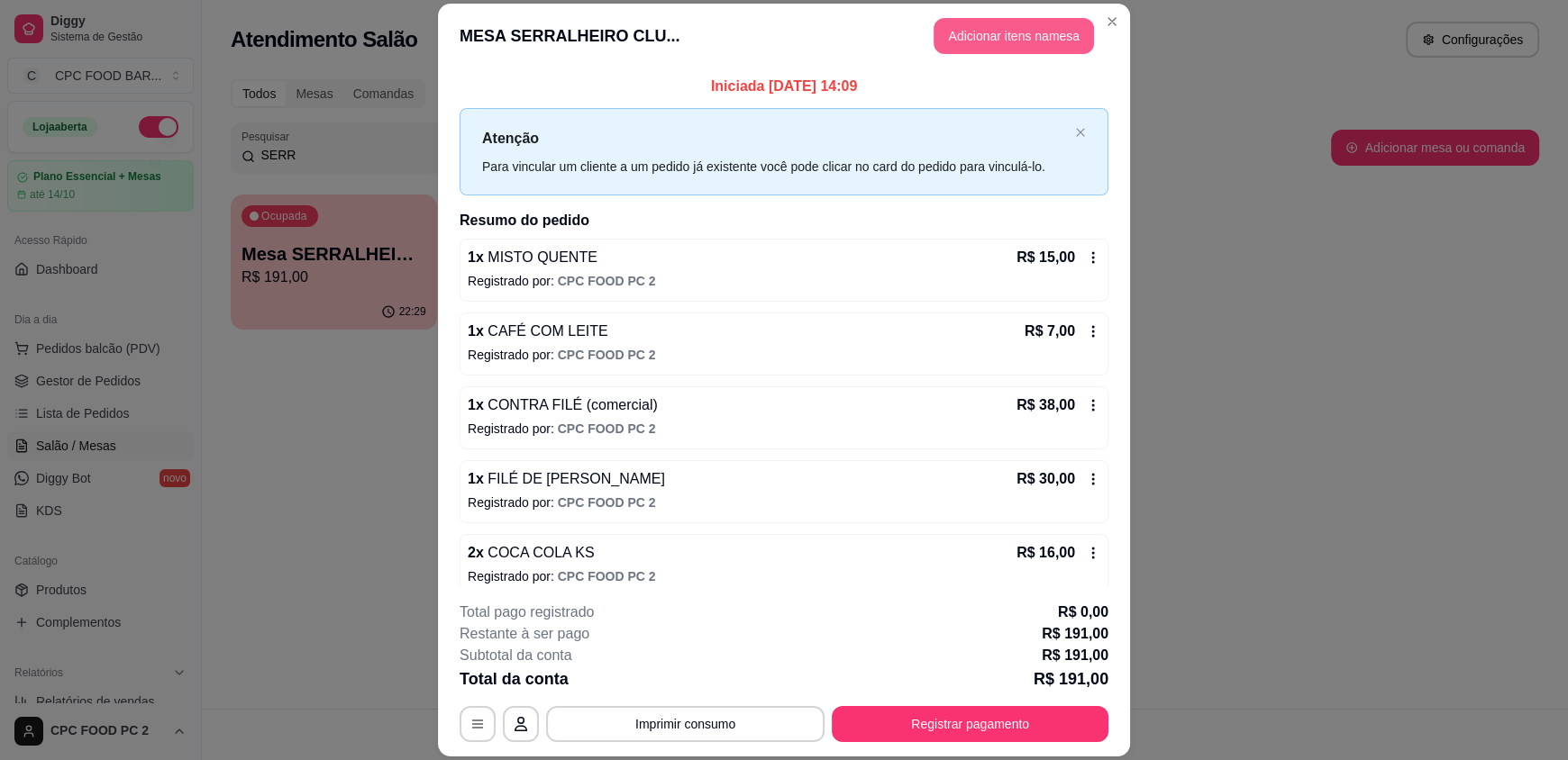
click at [986, 40] on button "Adicionar itens na mesa" at bounding box center [1013, 36] width 160 height 36
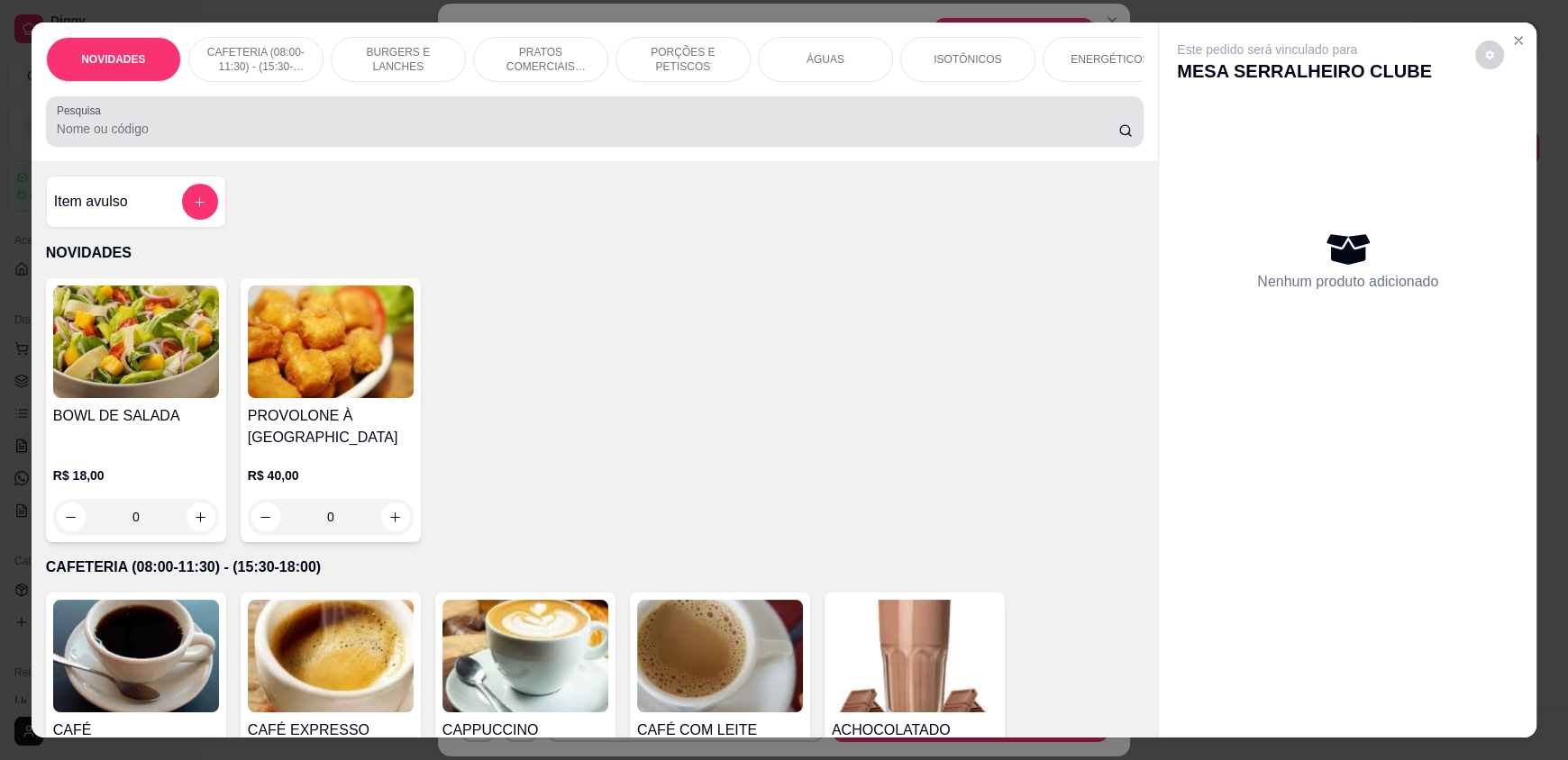
click at [599, 129] on div at bounding box center [594, 121] width 1075 height 36
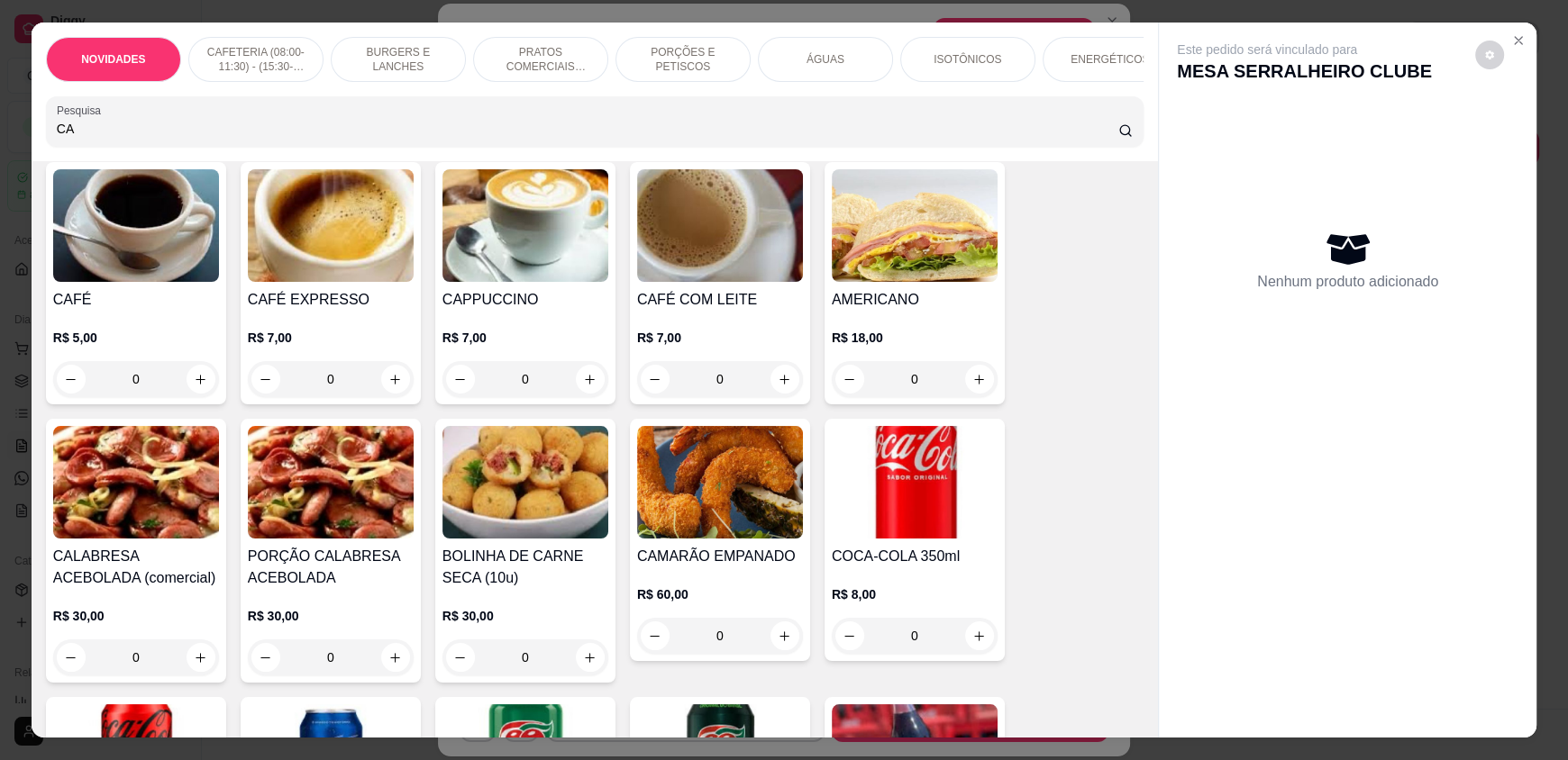
scroll to position [269, 0]
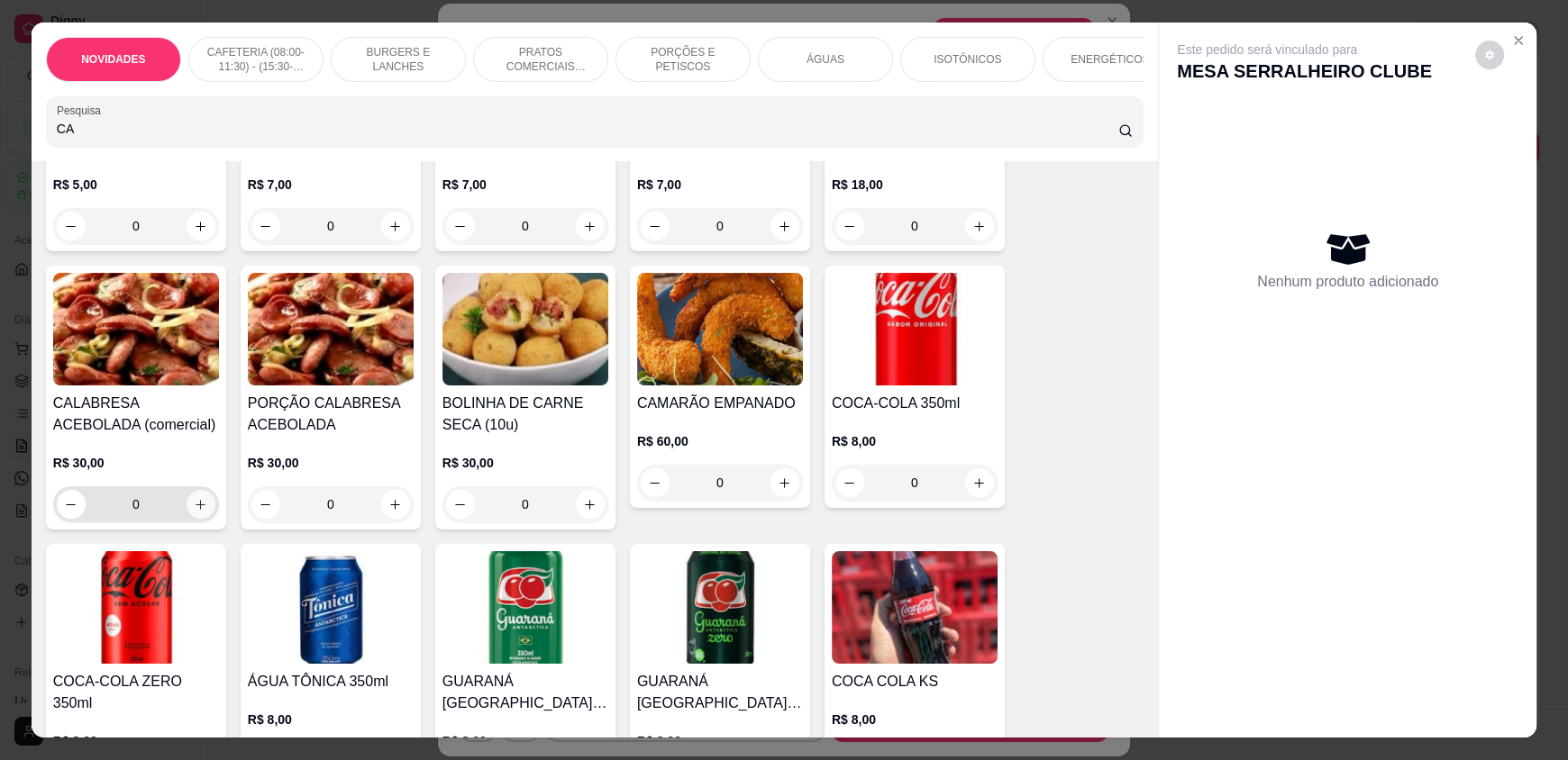
type input "CA"
click at [194, 511] on icon "increase-product-quantity" at bounding box center [200, 505] width 13 height 13
type input "1"
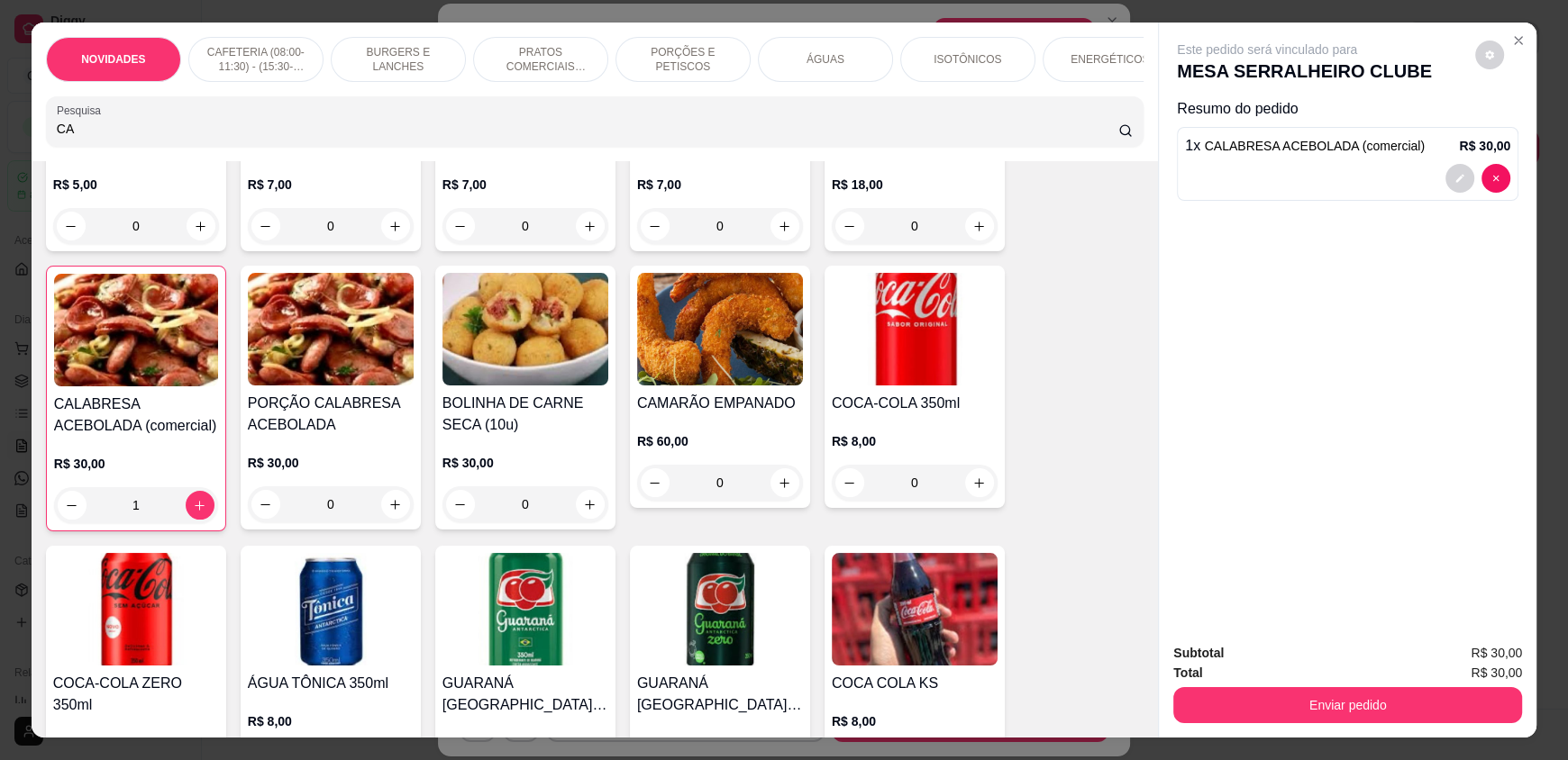
click at [559, 63] on p "PRATOS COMERCIAIS (11:30-15:30)" at bounding box center [541, 59] width 104 height 28
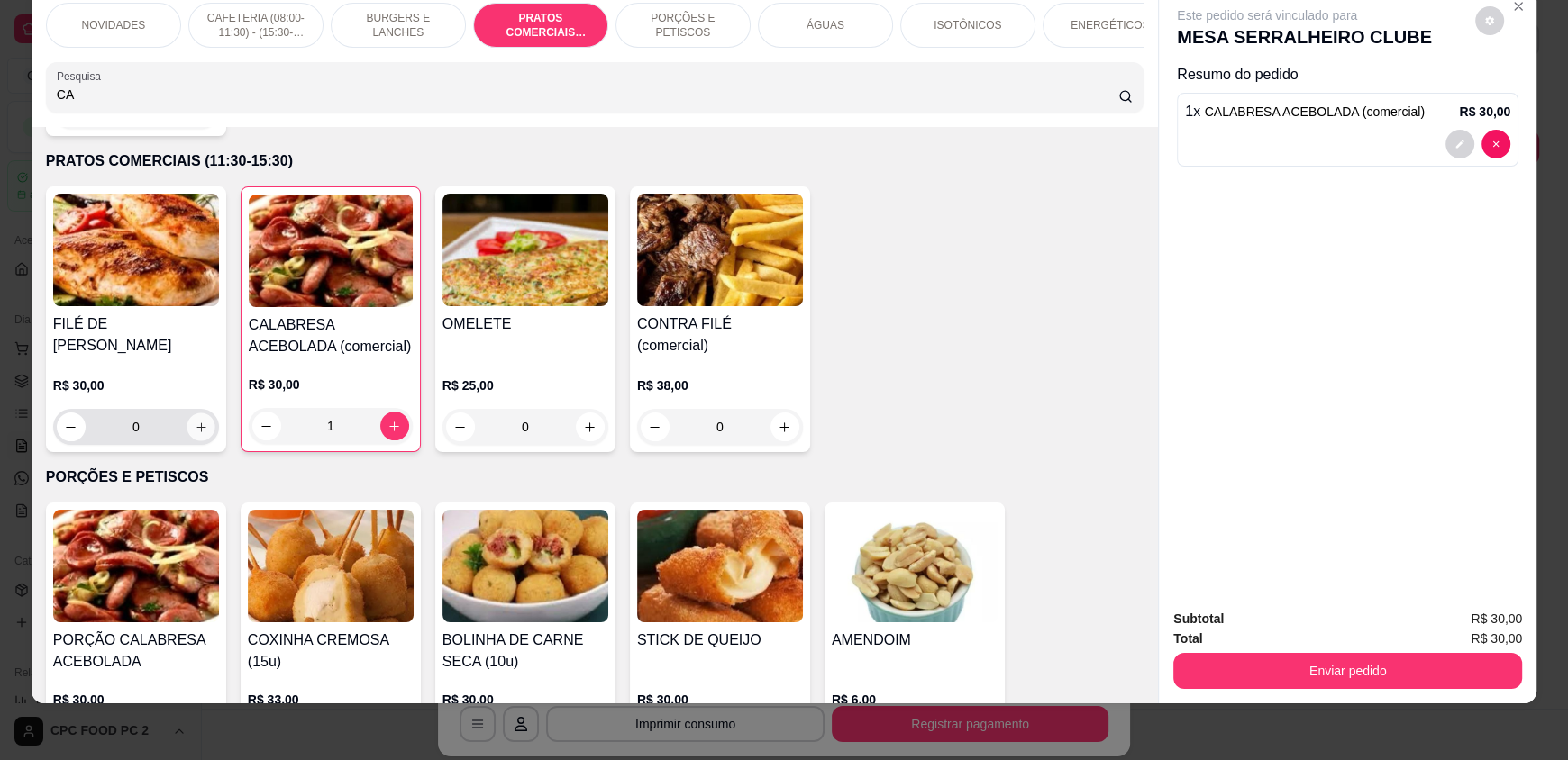
click at [198, 420] on icon "increase-product-quantity" at bounding box center [201, 427] width 13 height 13
type input "1"
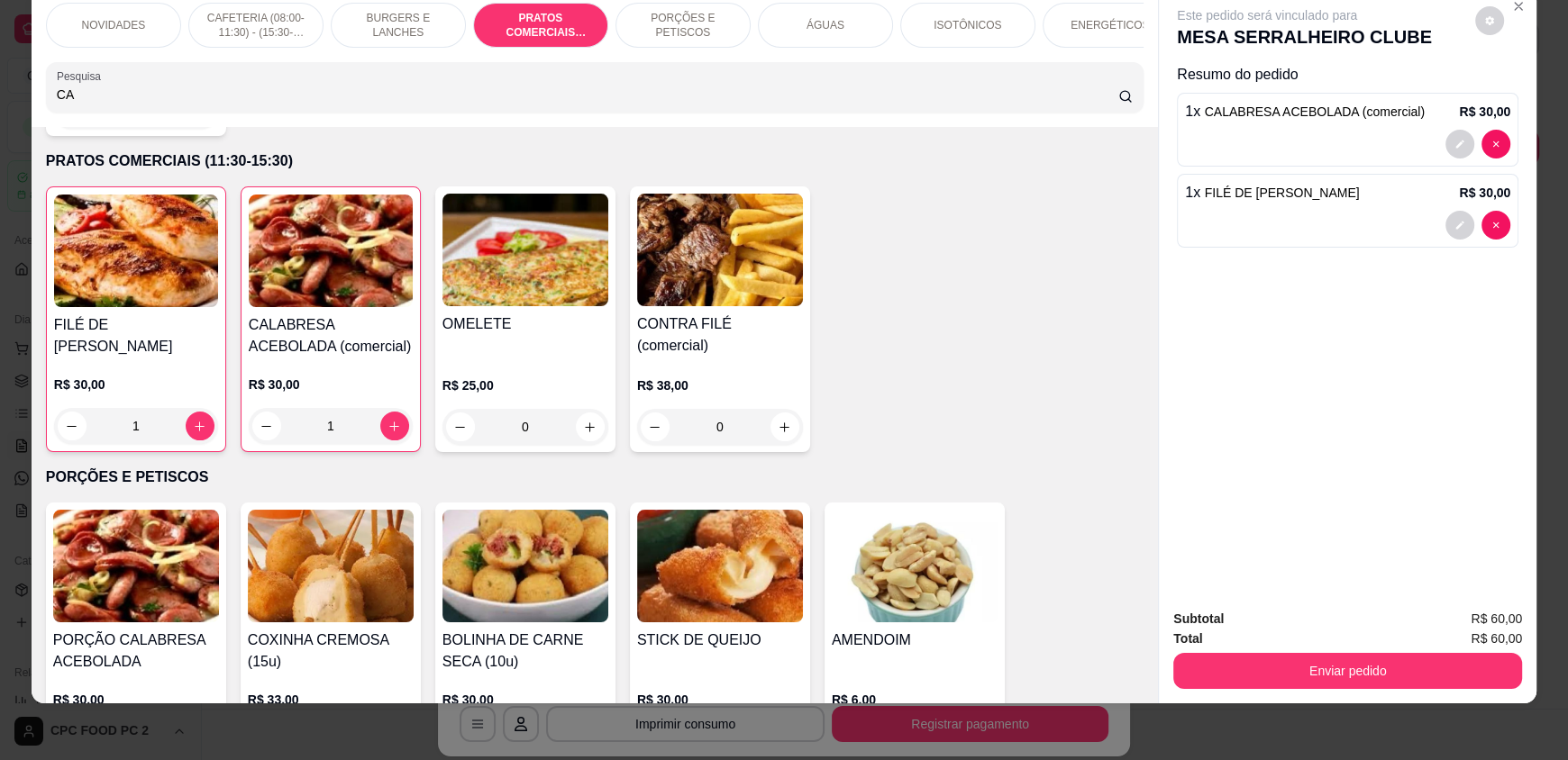
drag, startPoint x: 238, startPoint y: 102, endPoint x: 49, endPoint y: 94, distance: 189.2
click at [49, 94] on div "Pesquisa CA" at bounding box center [594, 87] width 1097 height 50
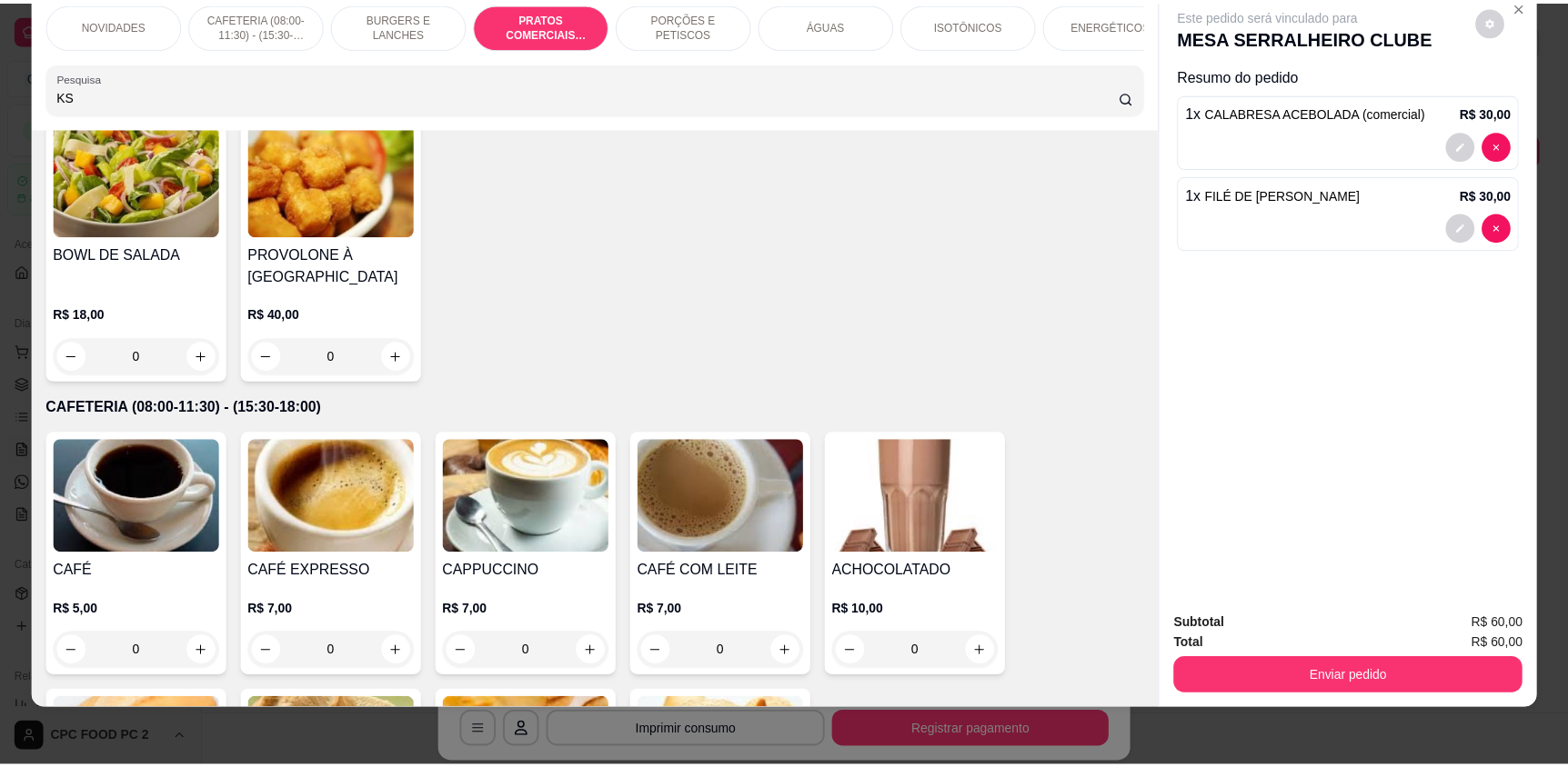
scroll to position [0, 0]
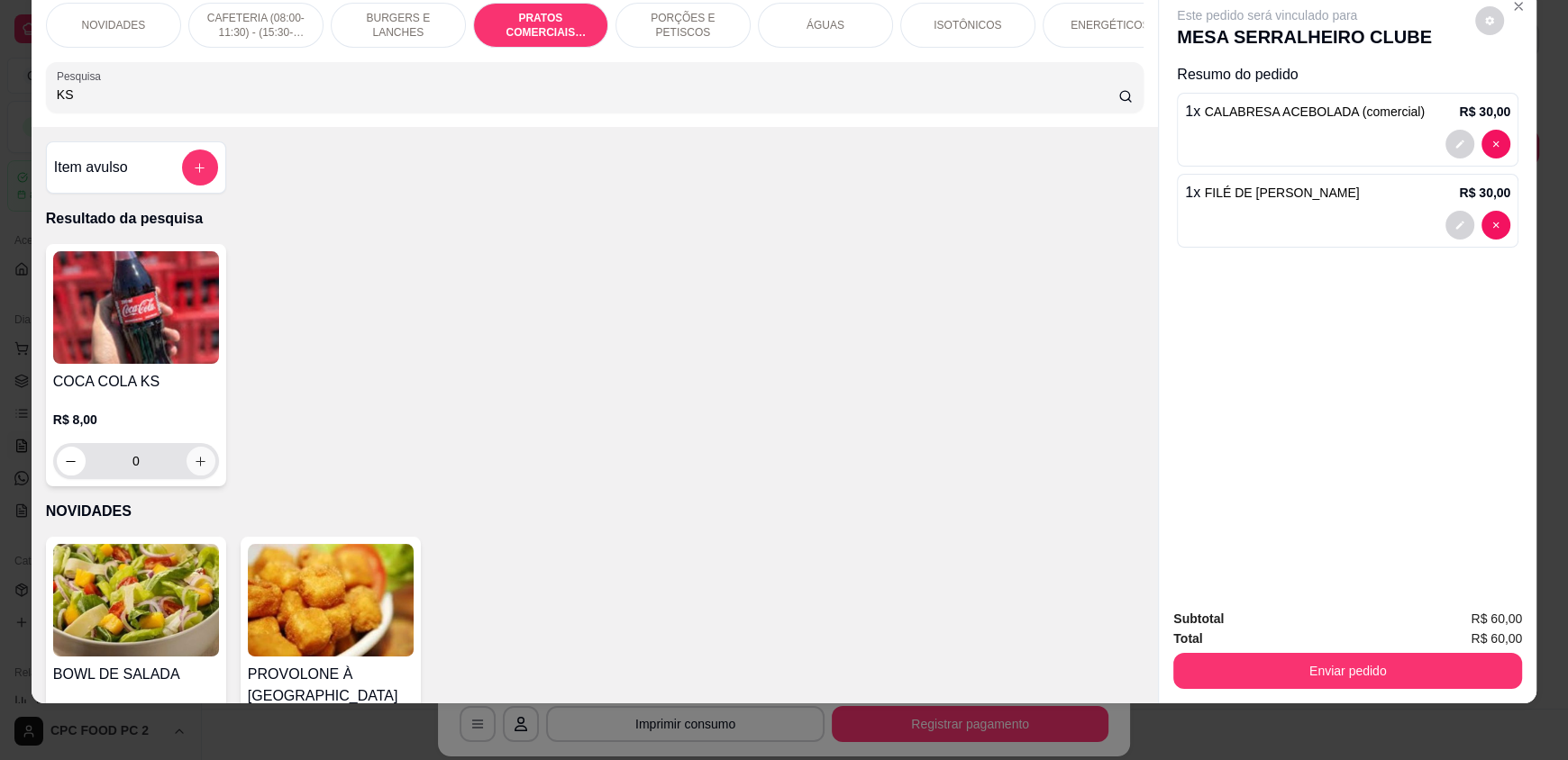
type input "KS"
click at [198, 469] on icon "increase-product-quantity" at bounding box center [200, 461] width 13 height 13
type input "1"
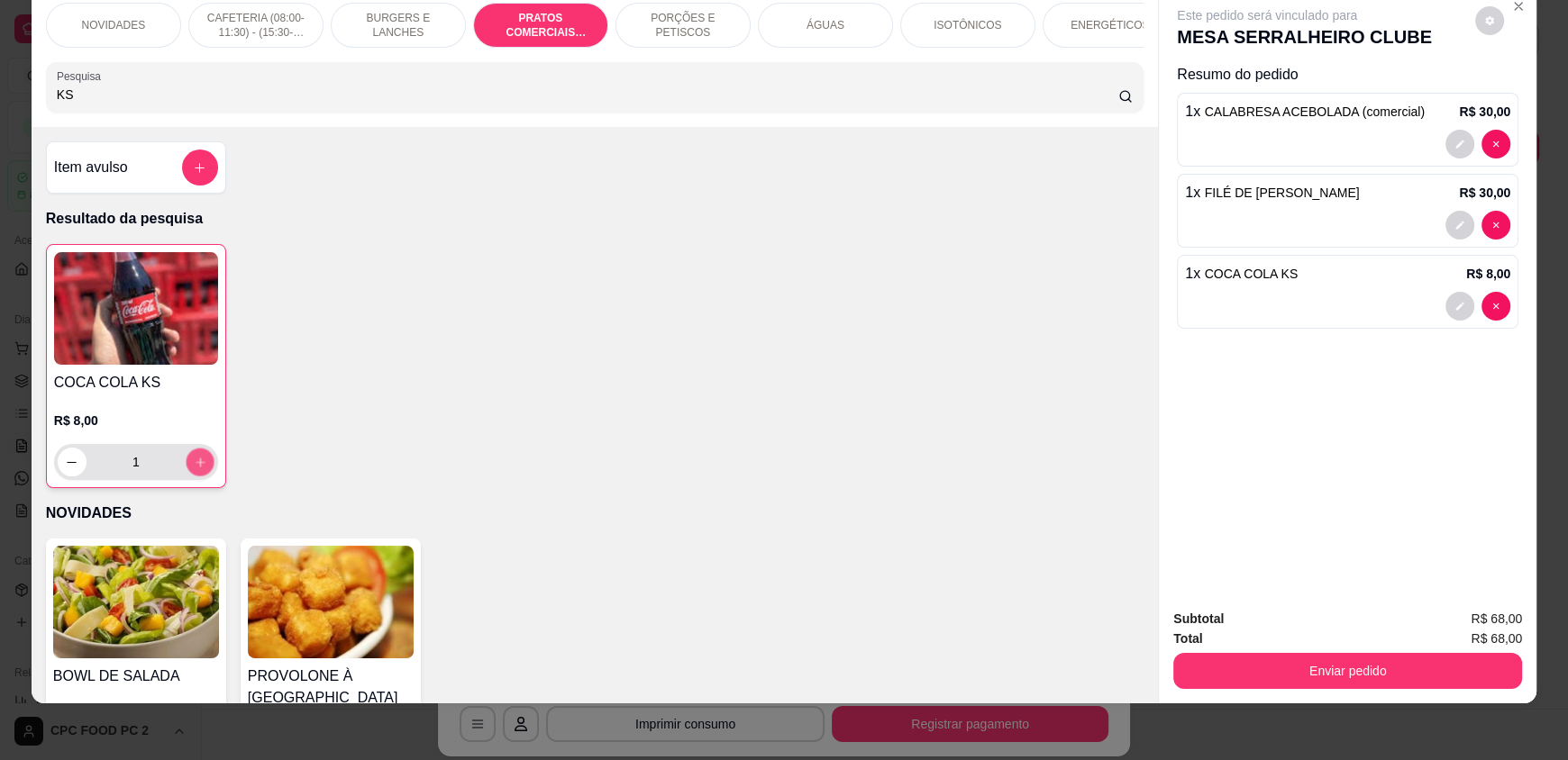
click at [198, 470] on icon "increase-product-quantity" at bounding box center [200, 462] width 13 height 13
type input "2"
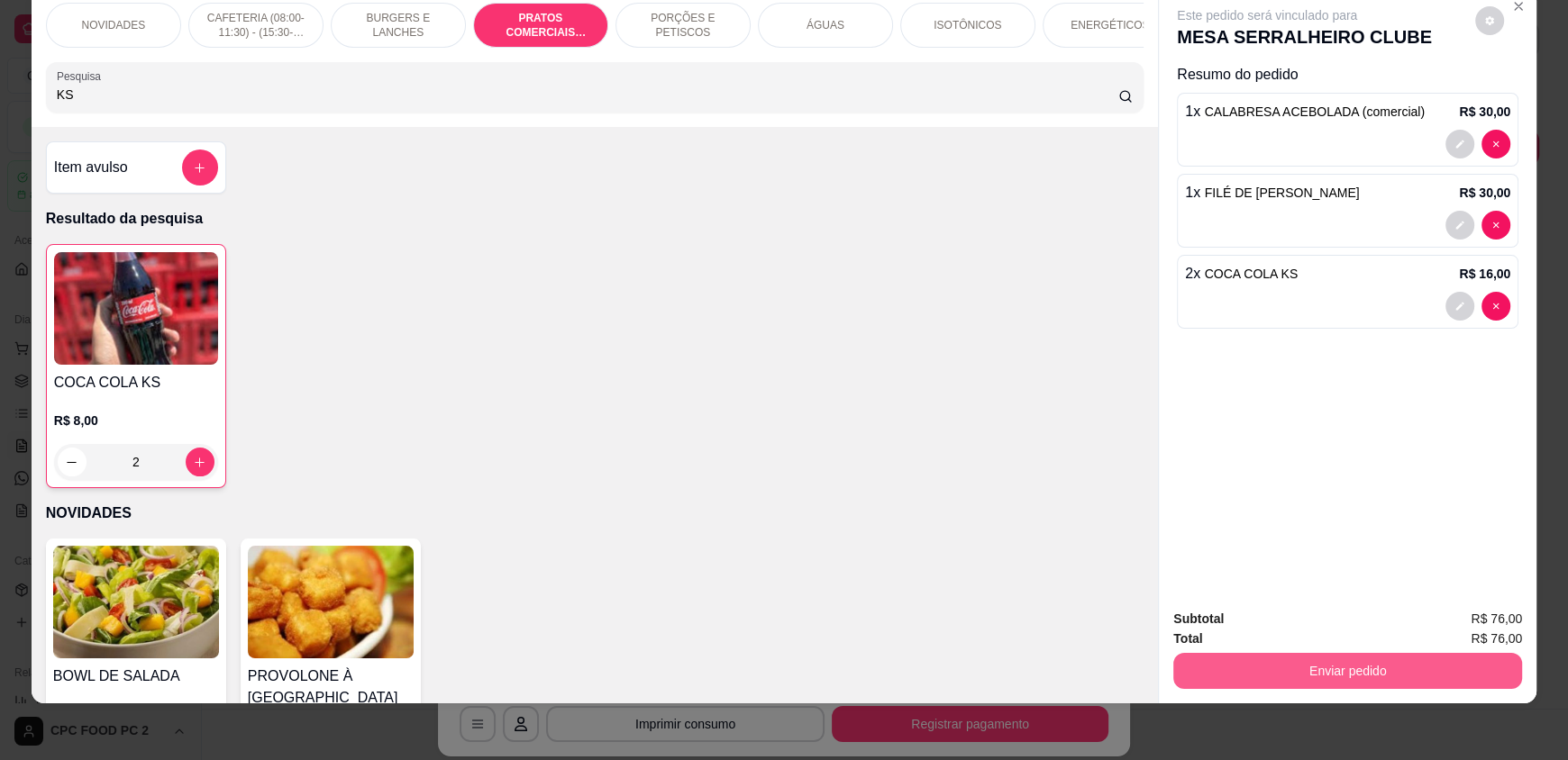
click at [1285, 676] on button "Enviar pedido" at bounding box center [1347, 671] width 348 height 36
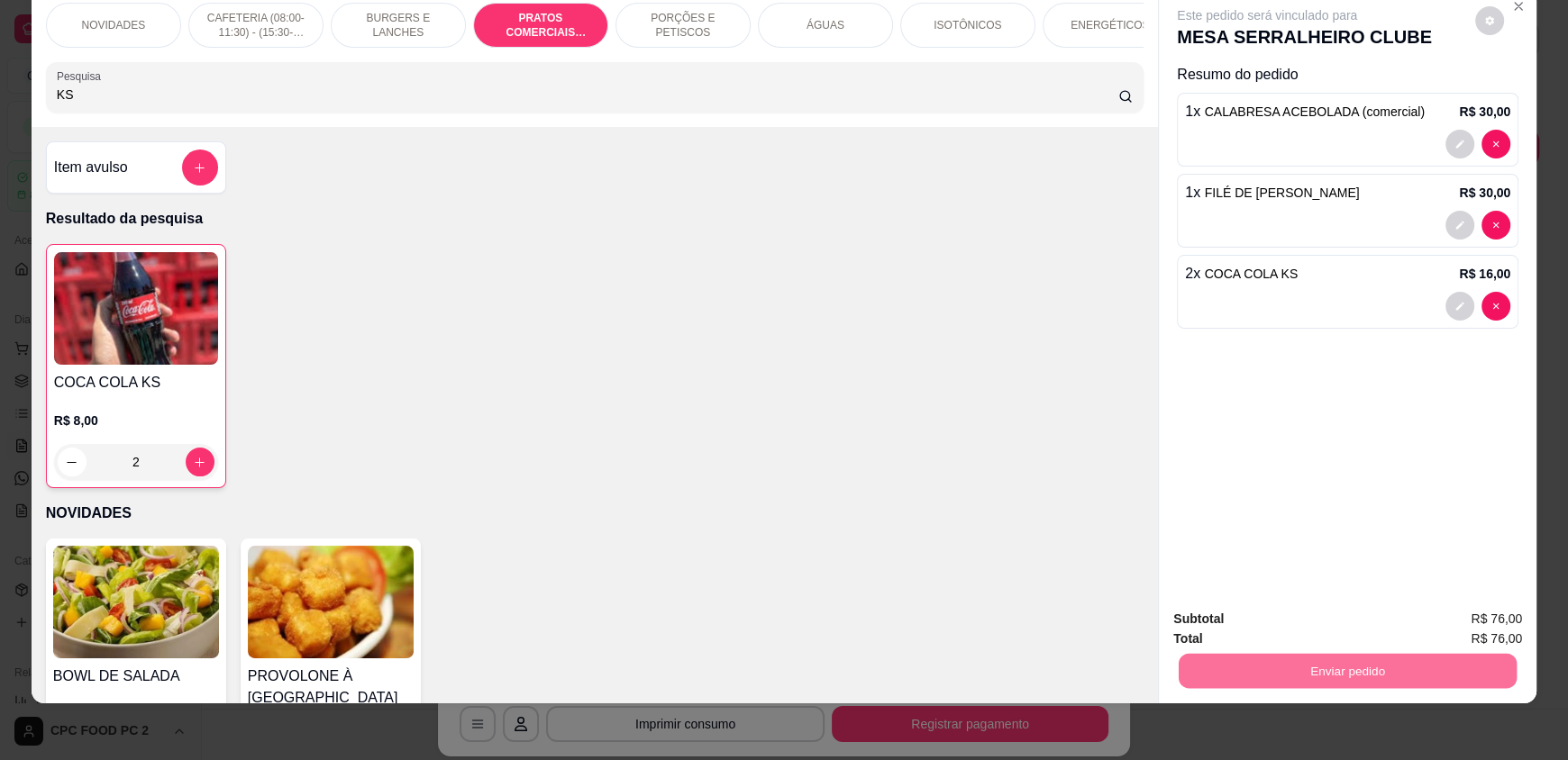
click at [1275, 636] on button "Não registrar e enviar pedido" at bounding box center [1287, 626] width 187 height 34
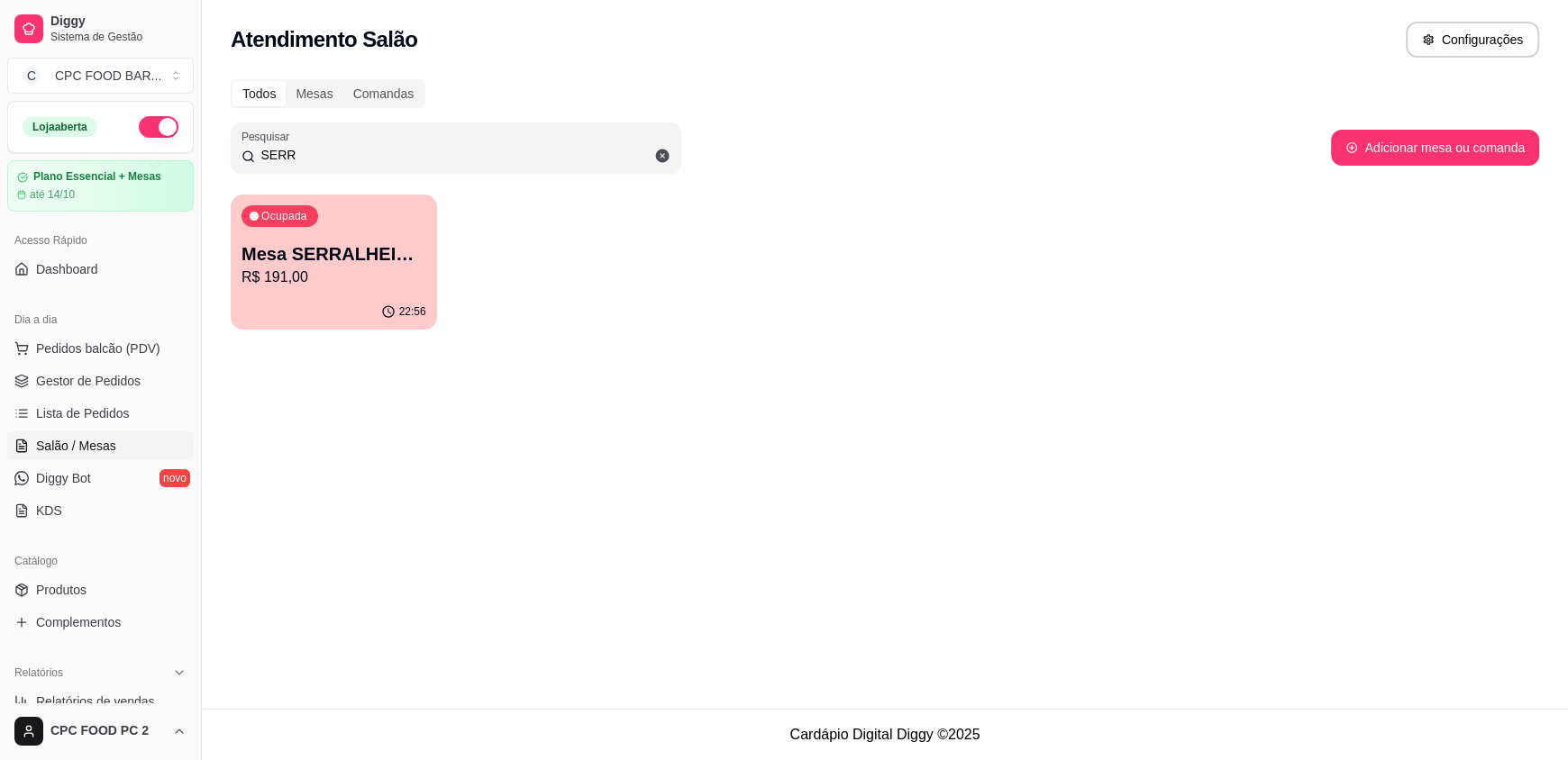
click at [315, 150] on input "SERR" at bounding box center [463, 155] width 416 height 18
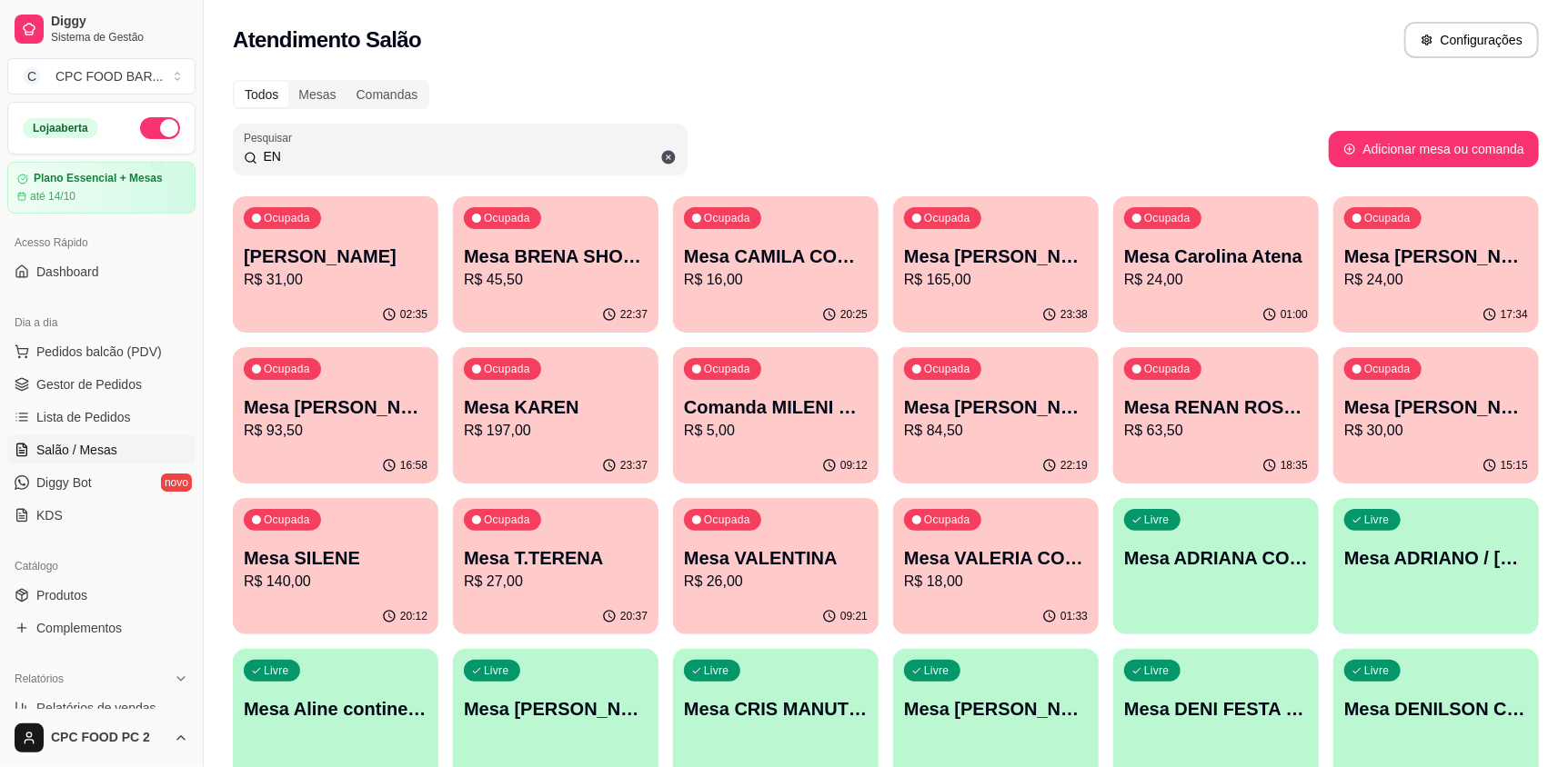
type input "E"
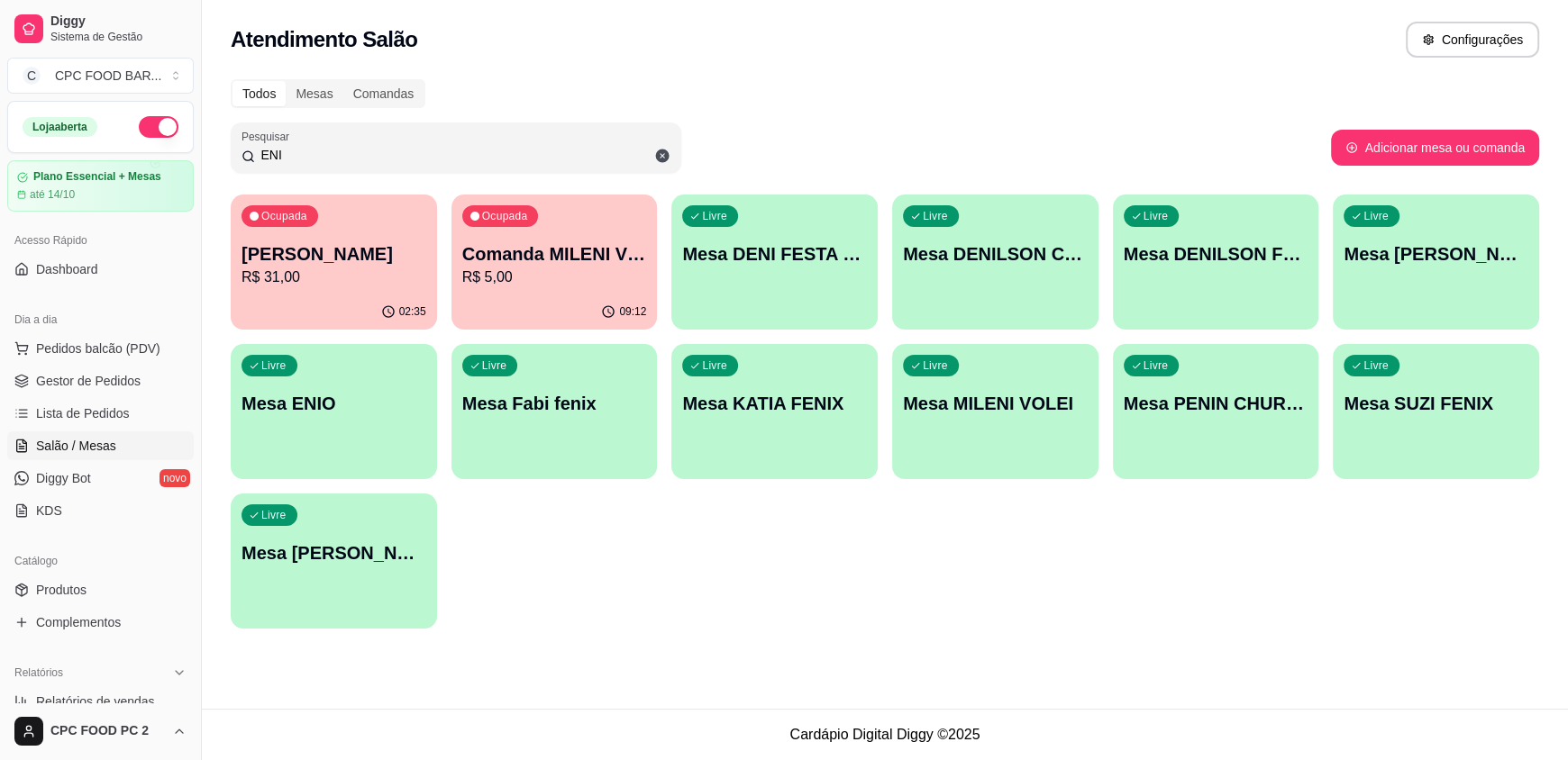
click at [323, 146] on input "ENI" at bounding box center [463, 155] width 416 height 18
click at [320, 146] on input "ENI" at bounding box center [463, 155] width 416 height 18
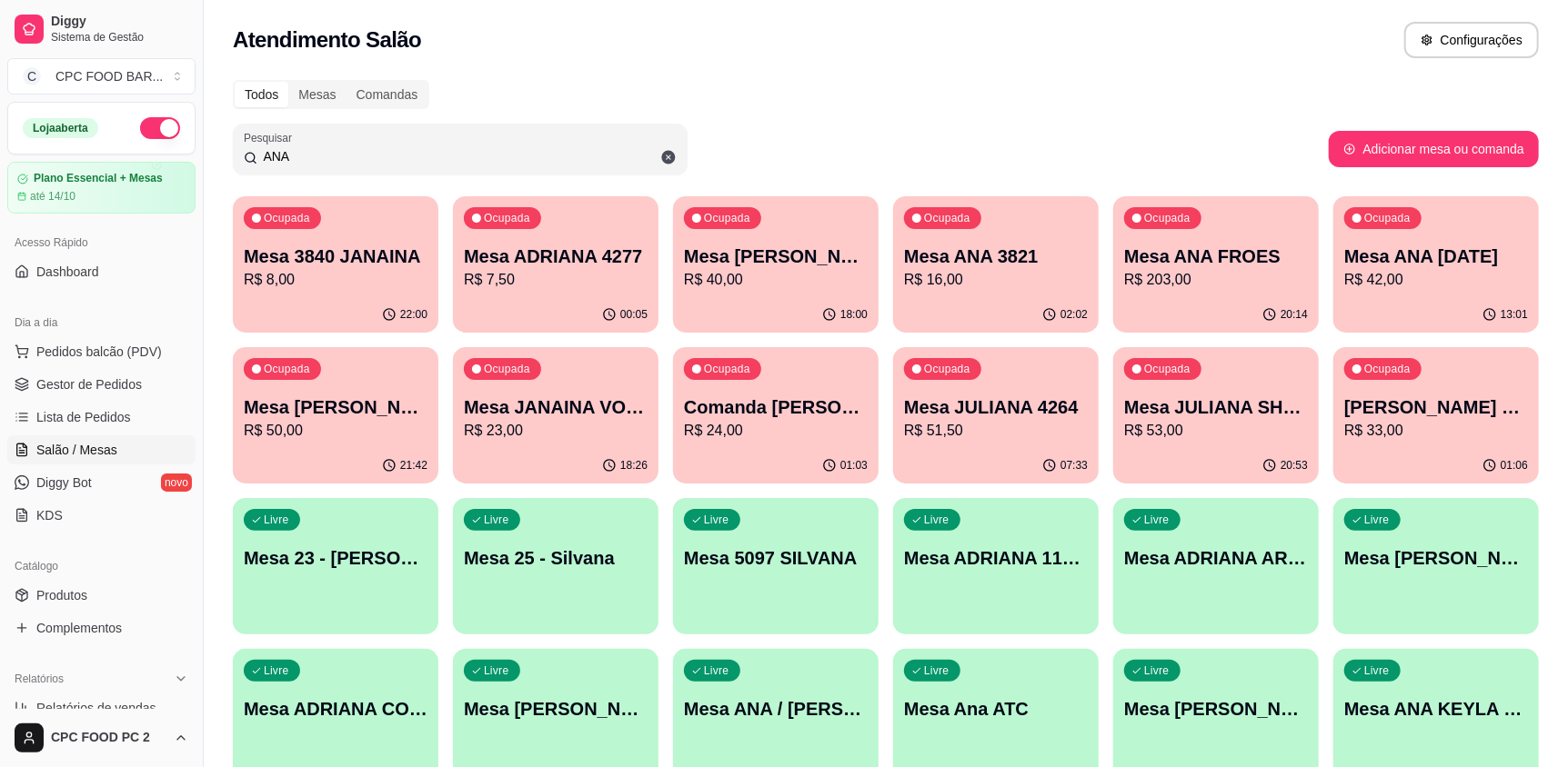
type input "ANA"
click at [1210, 294] on div "Ocupada Mesa ANA FROES R$ 203,00" at bounding box center [1216, 246] width 206 height 101
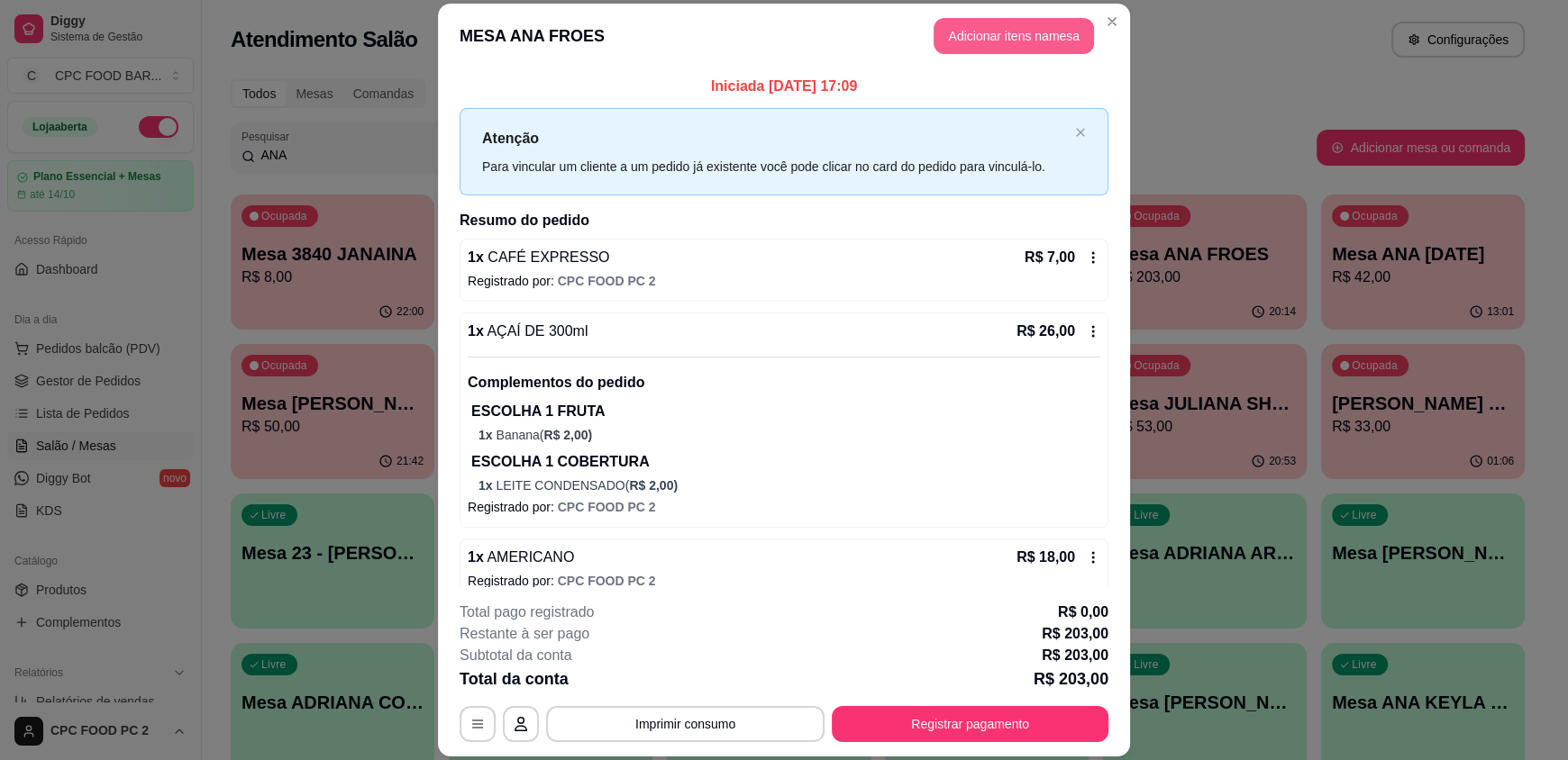
click at [1035, 41] on button "Adicionar itens na mesa" at bounding box center [1013, 36] width 160 height 36
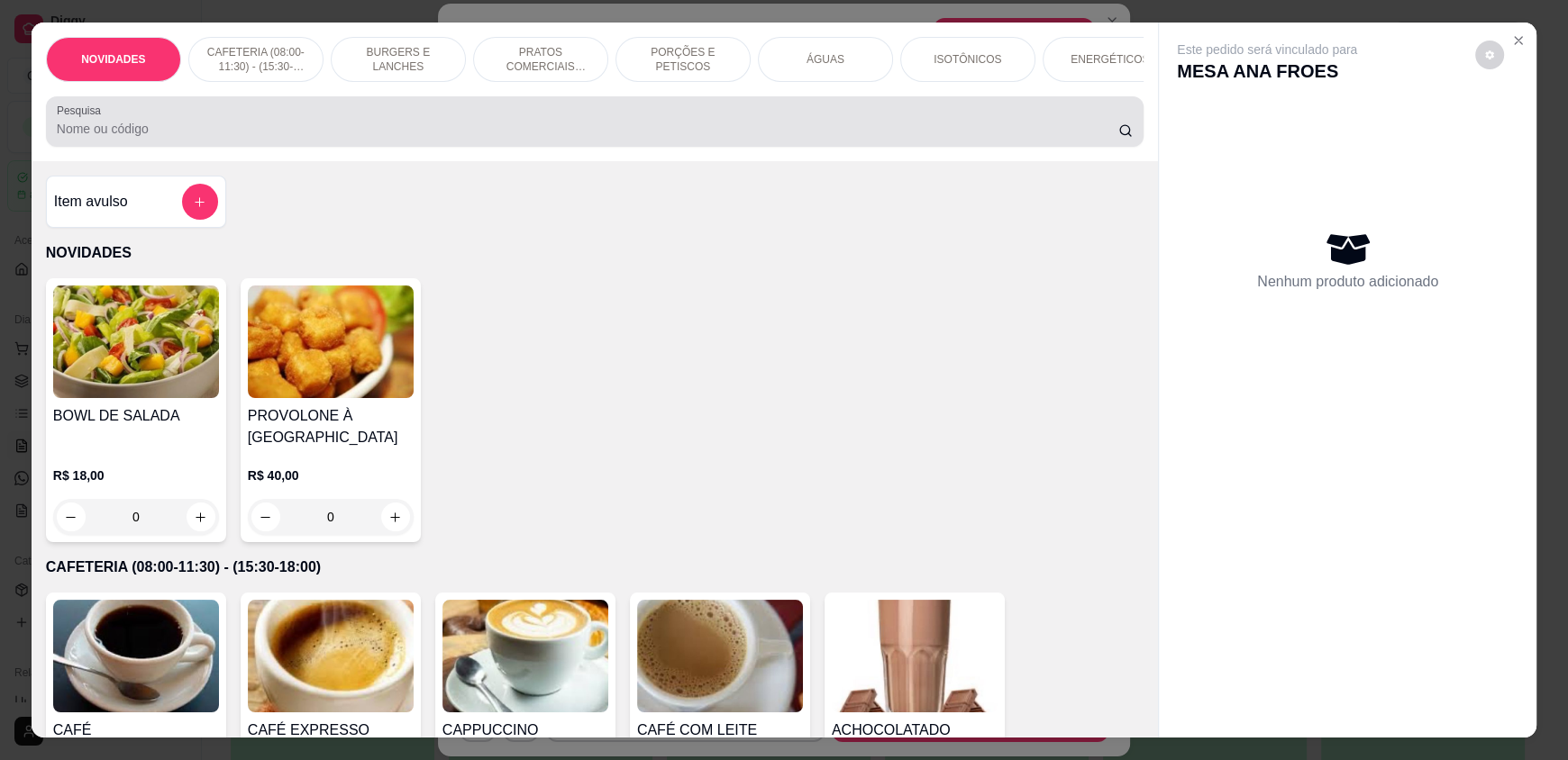
click at [579, 138] on input "Pesquisa" at bounding box center [588, 128] width 1062 height 18
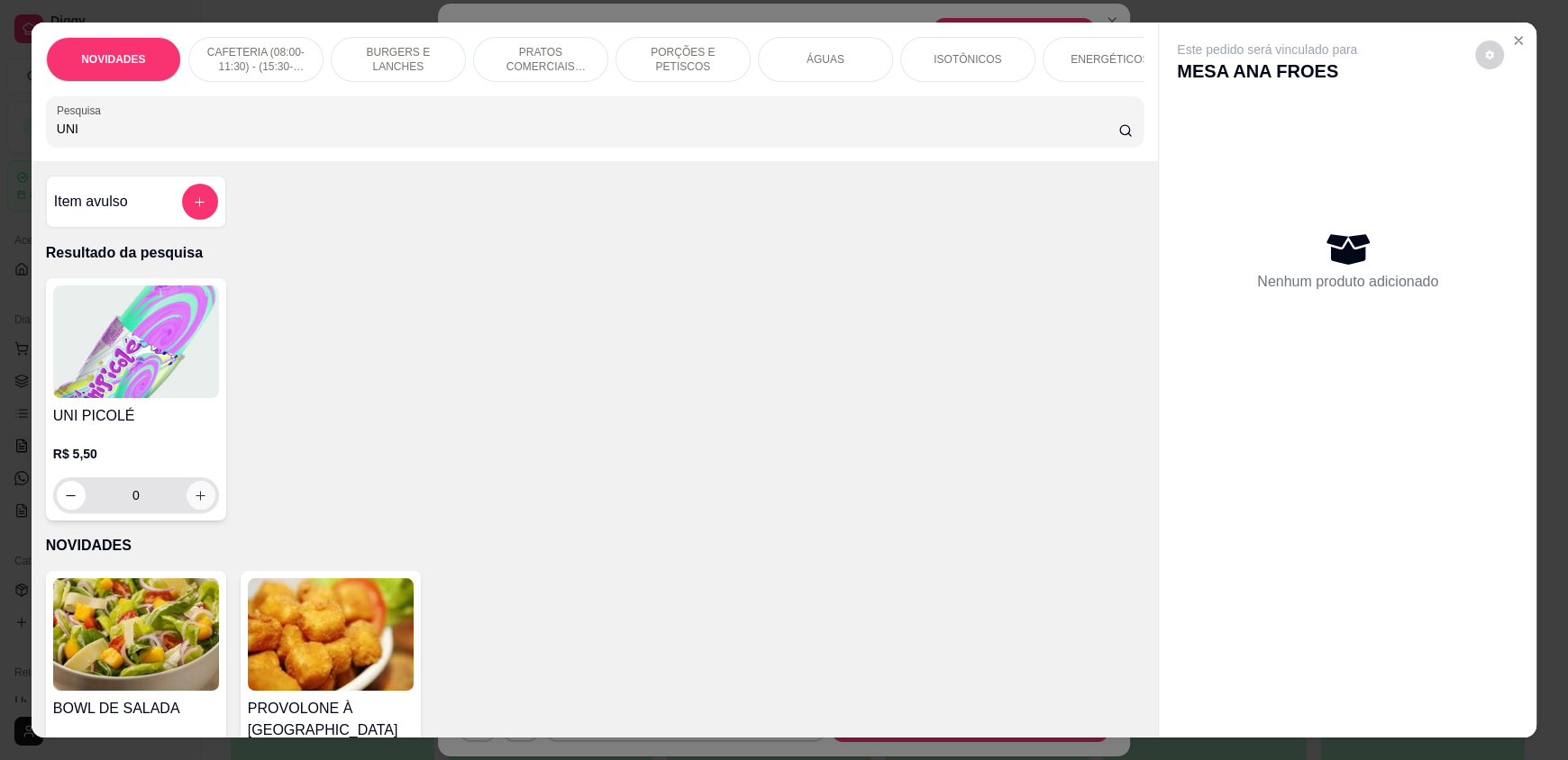
type input "UNI"
click at [194, 503] on icon "increase-product-quantity" at bounding box center [200, 495] width 13 height 13
type input "1"
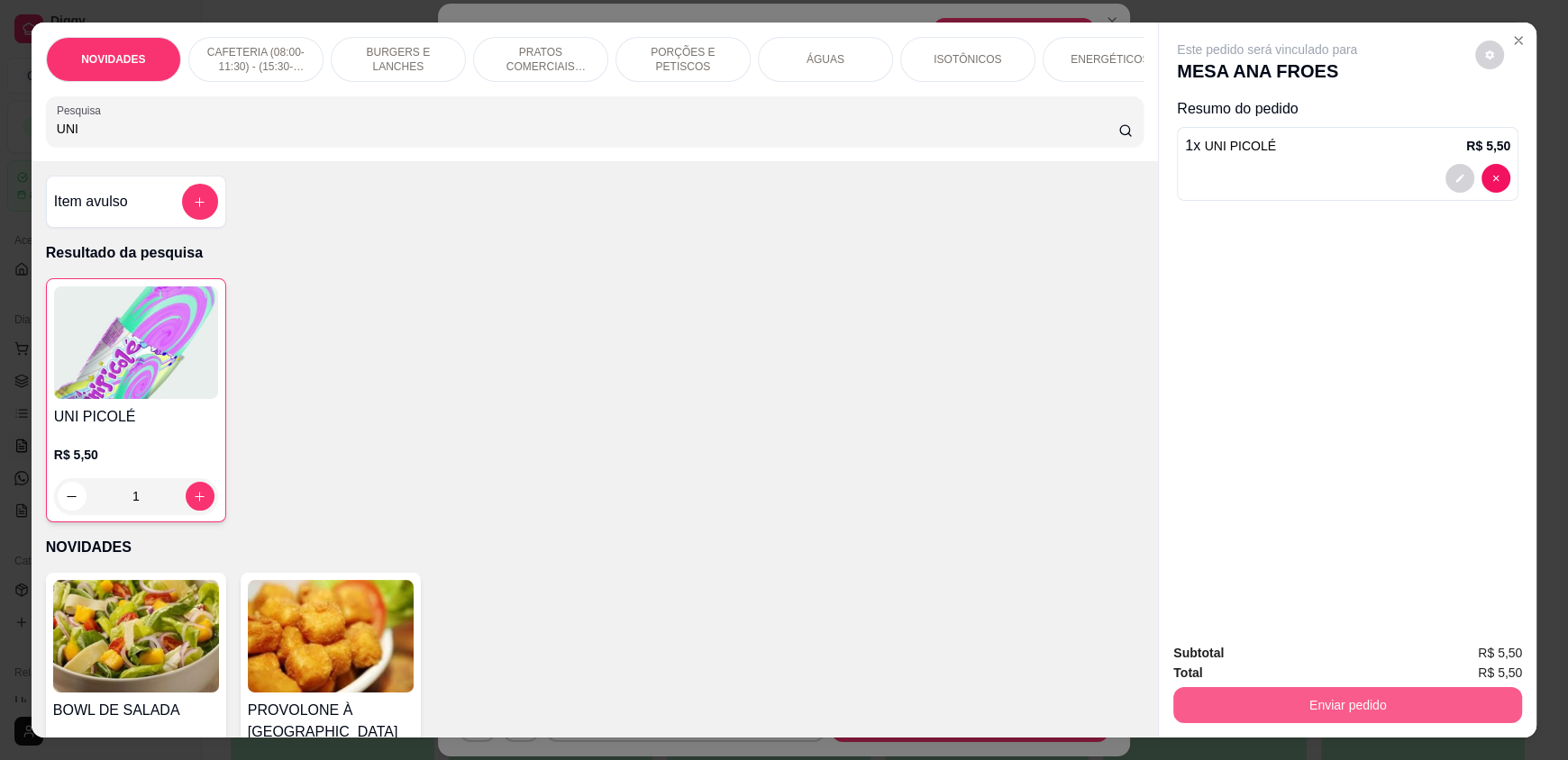
click at [1280, 695] on button "Enviar pedido" at bounding box center [1347, 705] width 348 height 36
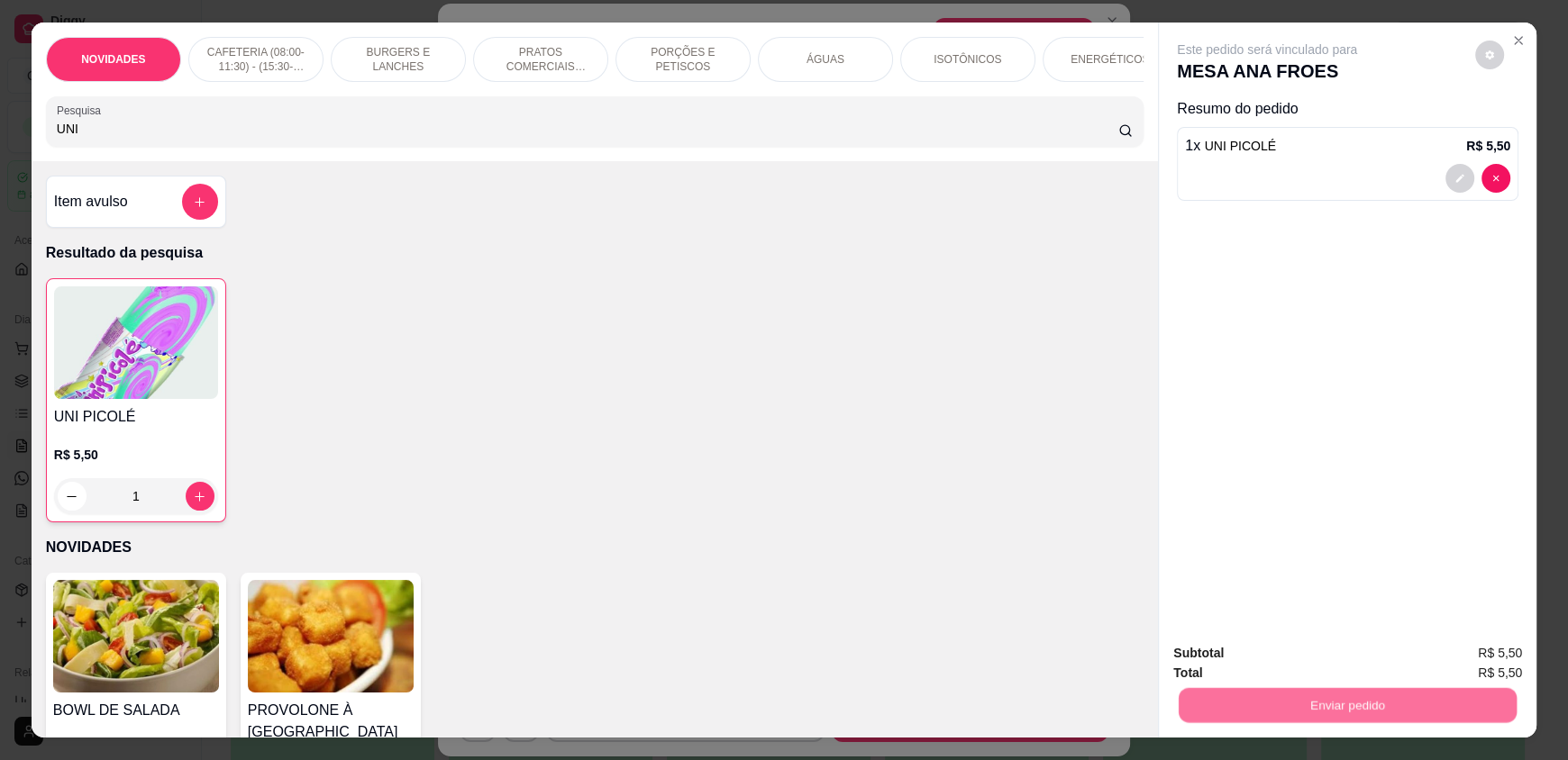
click at [1330, 661] on button "Não registrar e enviar pedido" at bounding box center [1287, 661] width 187 height 34
